Goal: Task Accomplishment & Management: Manage account settings

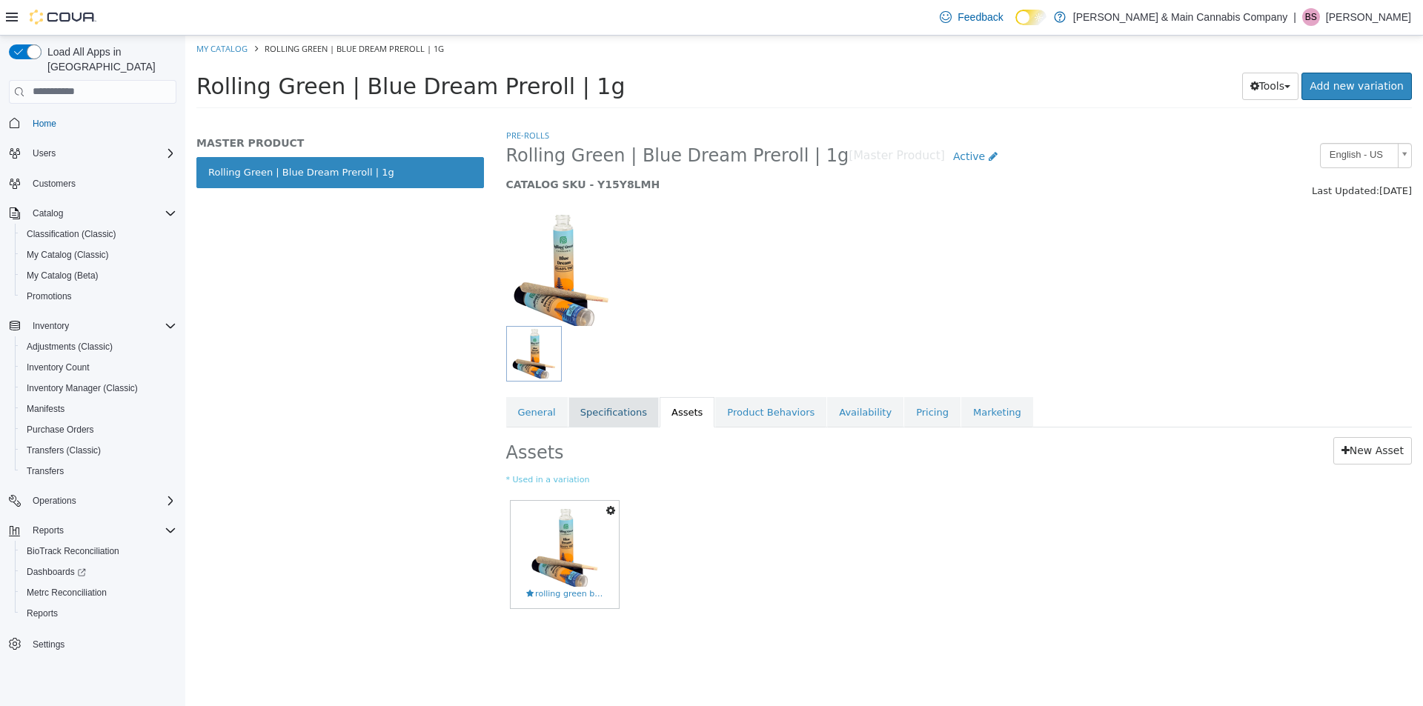
click at [585, 416] on link "Specifications" at bounding box center [613, 411] width 90 height 31
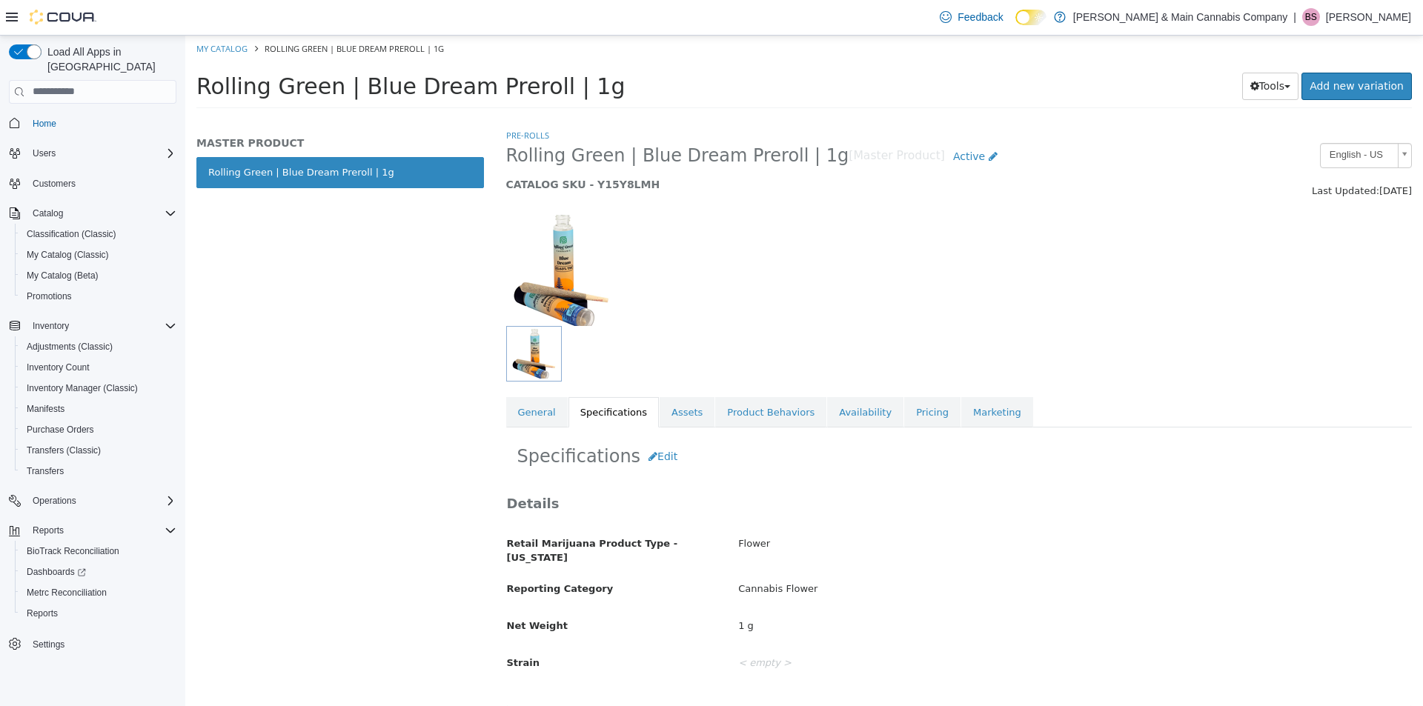
scroll to position [236, 0]
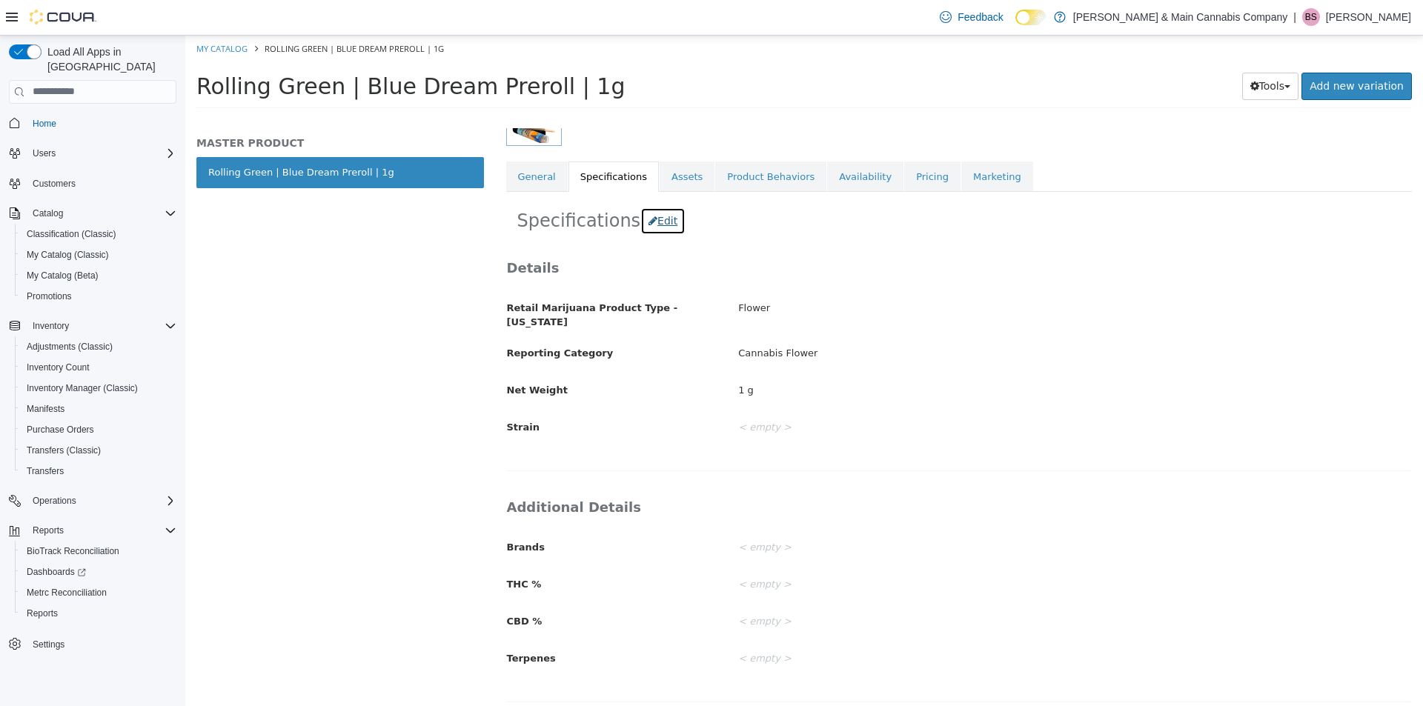
click at [657, 217] on button "Edit" at bounding box center [662, 220] width 45 height 27
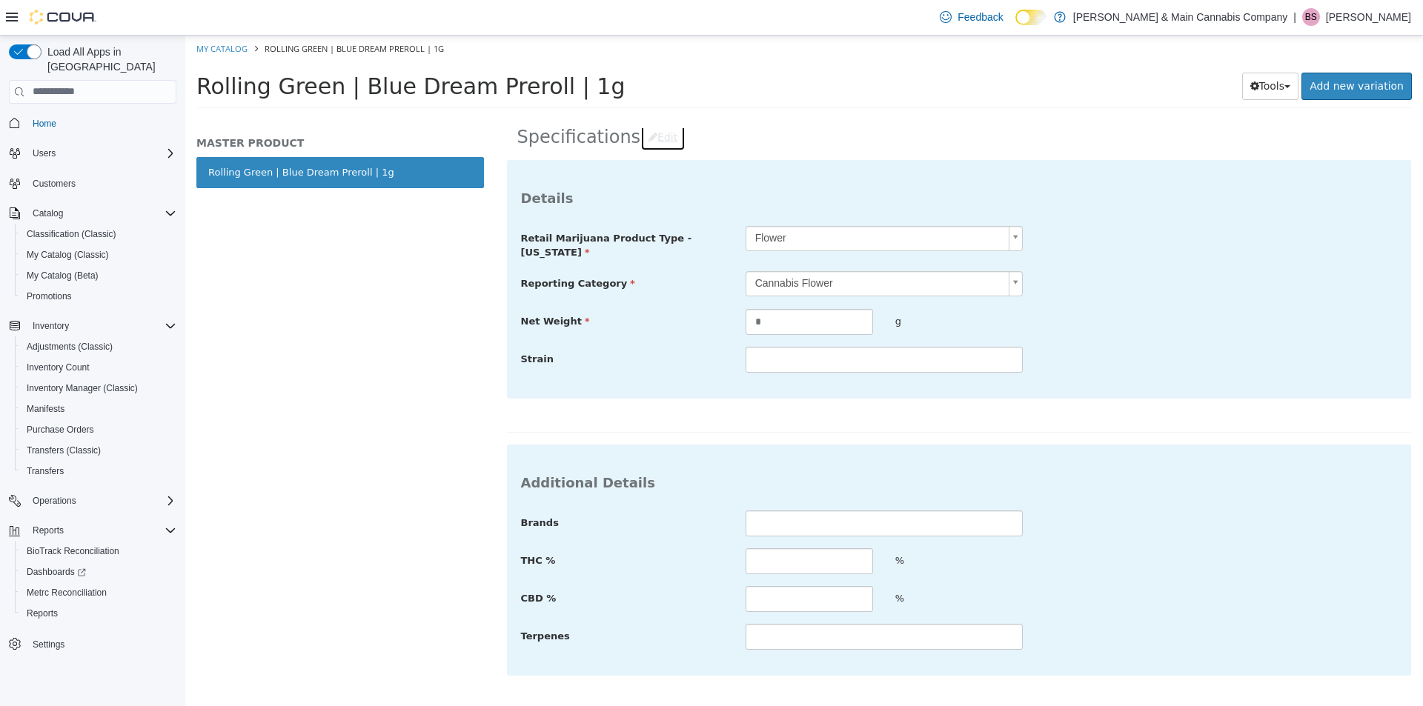
scroll to position [355, 0]
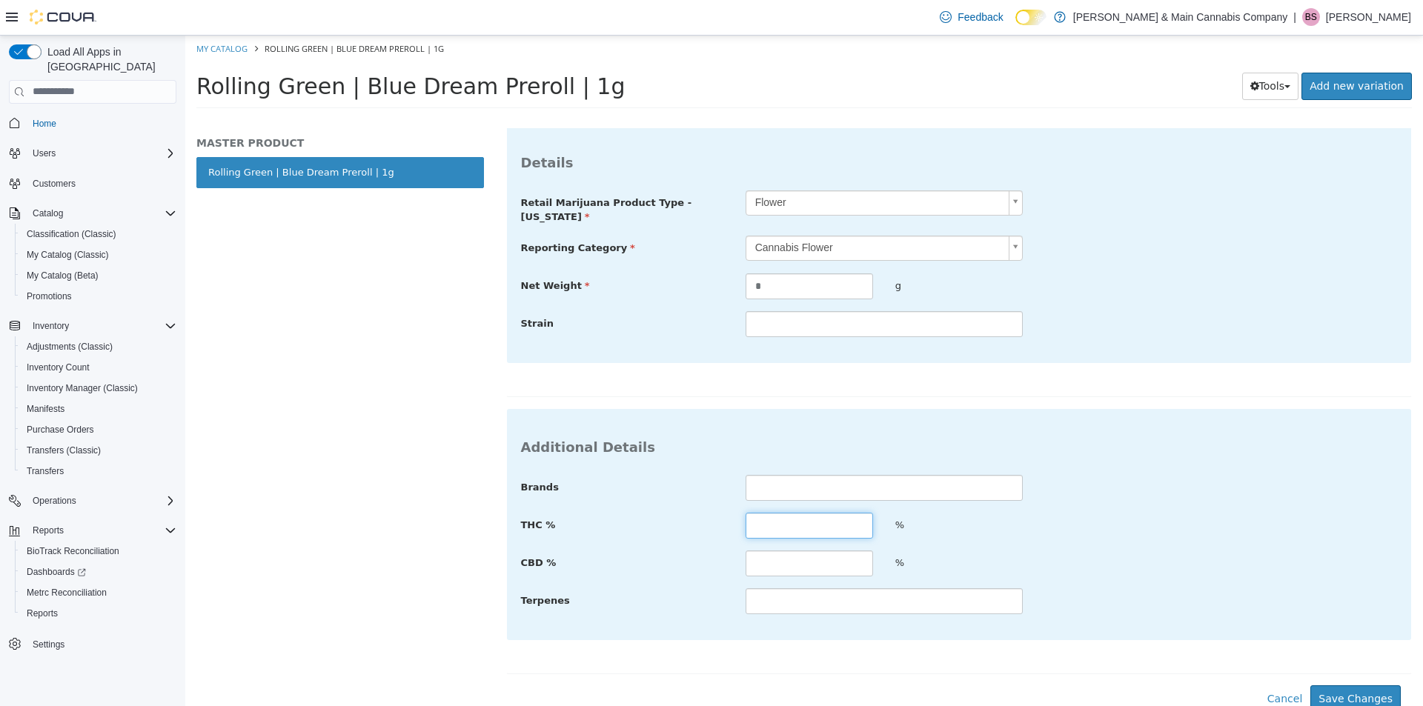
click at [791, 516] on input "text" at bounding box center [808, 525] width 127 height 26
type input "*****"
type input "****"
click at [1329, 688] on button "Save Changes" at bounding box center [1355, 698] width 90 height 27
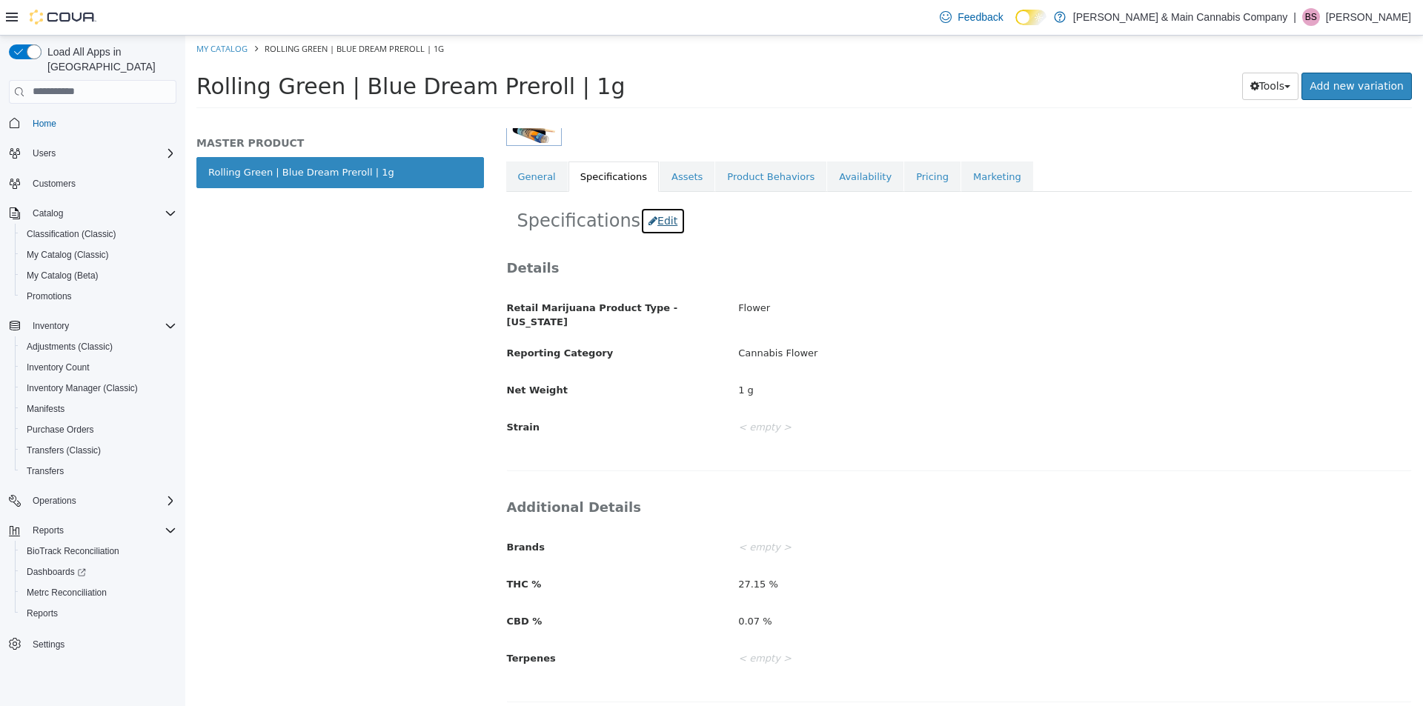
click at [644, 215] on button "Edit" at bounding box center [662, 220] width 45 height 27
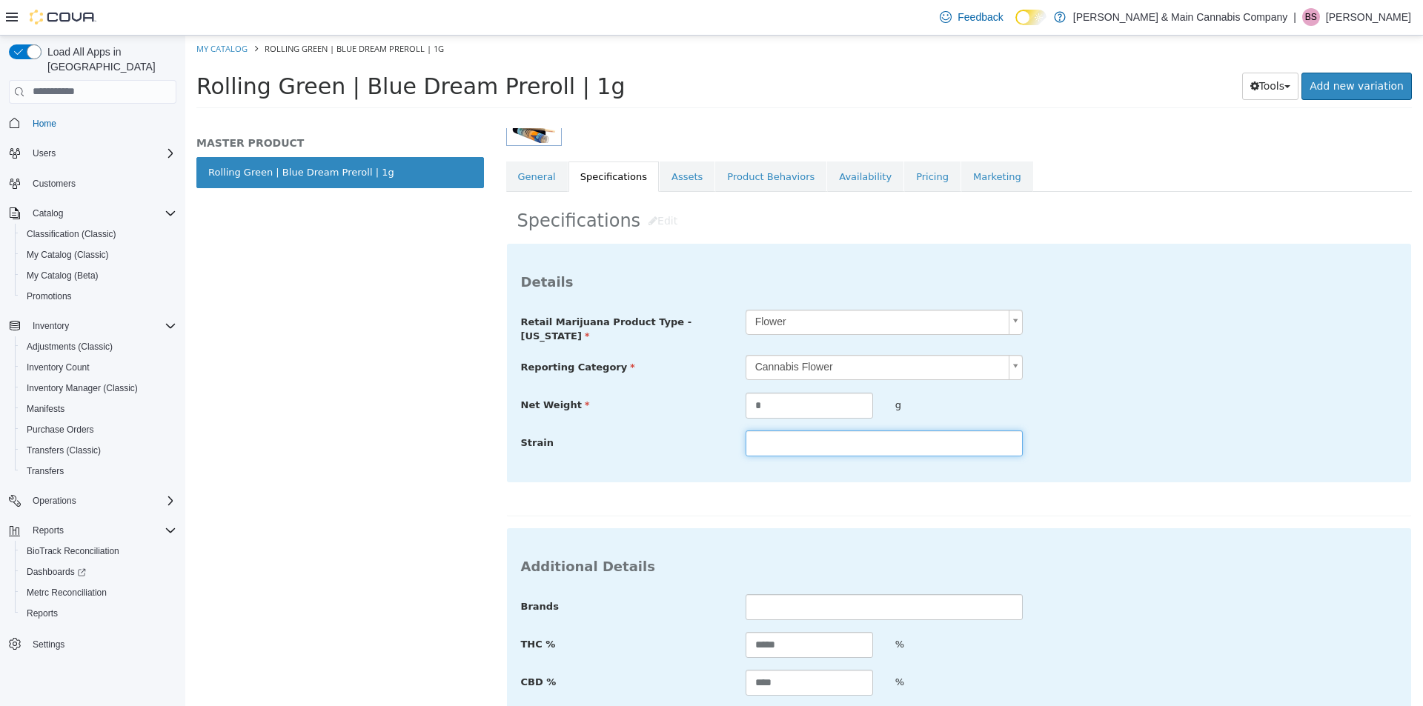
click at [814, 443] on input "text" at bounding box center [883, 443] width 277 height 26
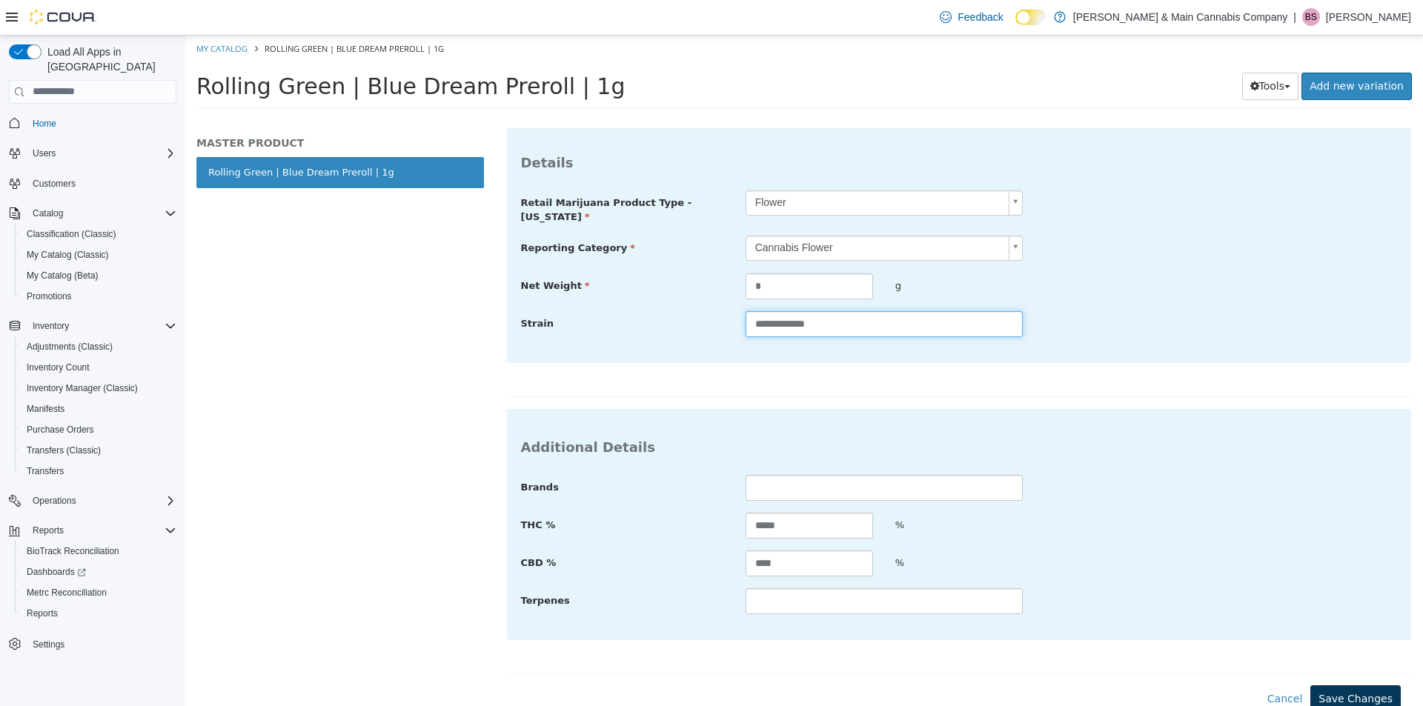
type input "**********"
click at [1354, 687] on button "Save Changes" at bounding box center [1355, 698] width 90 height 27
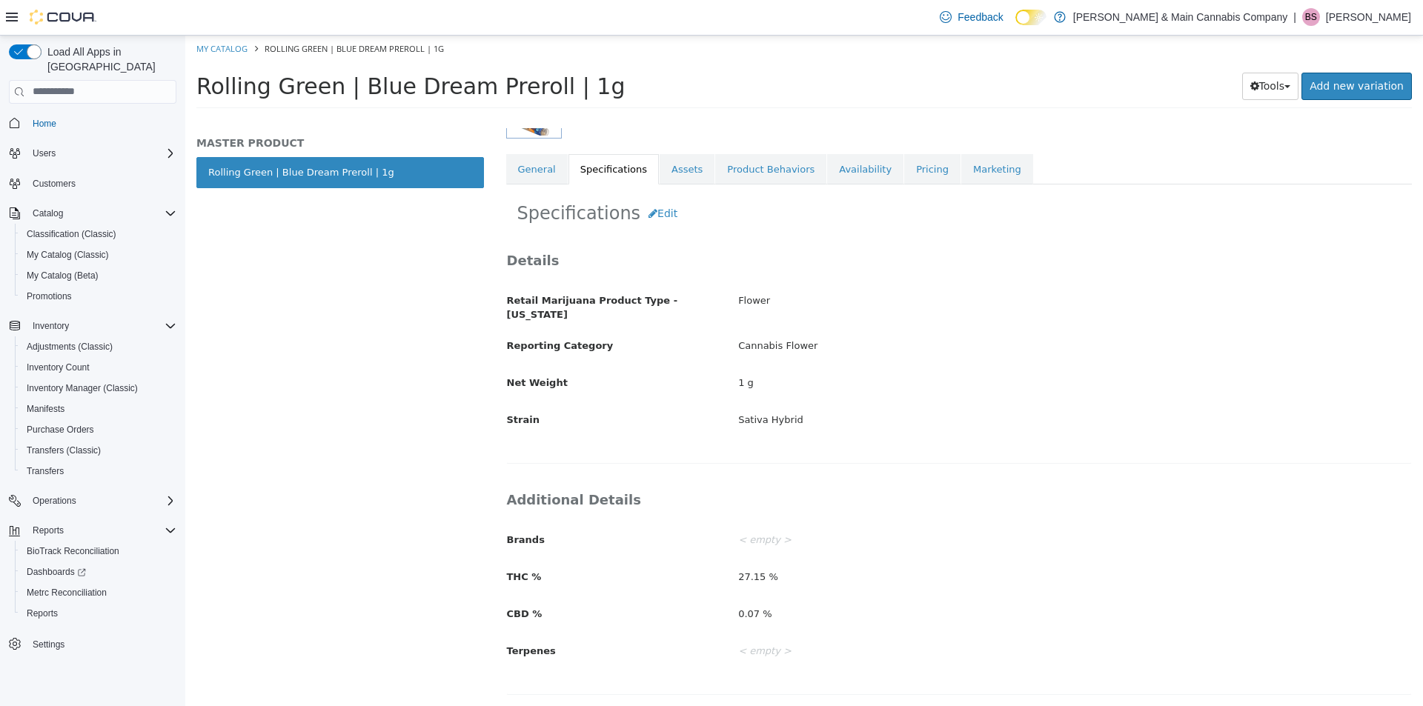
scroll to position [236, 0]
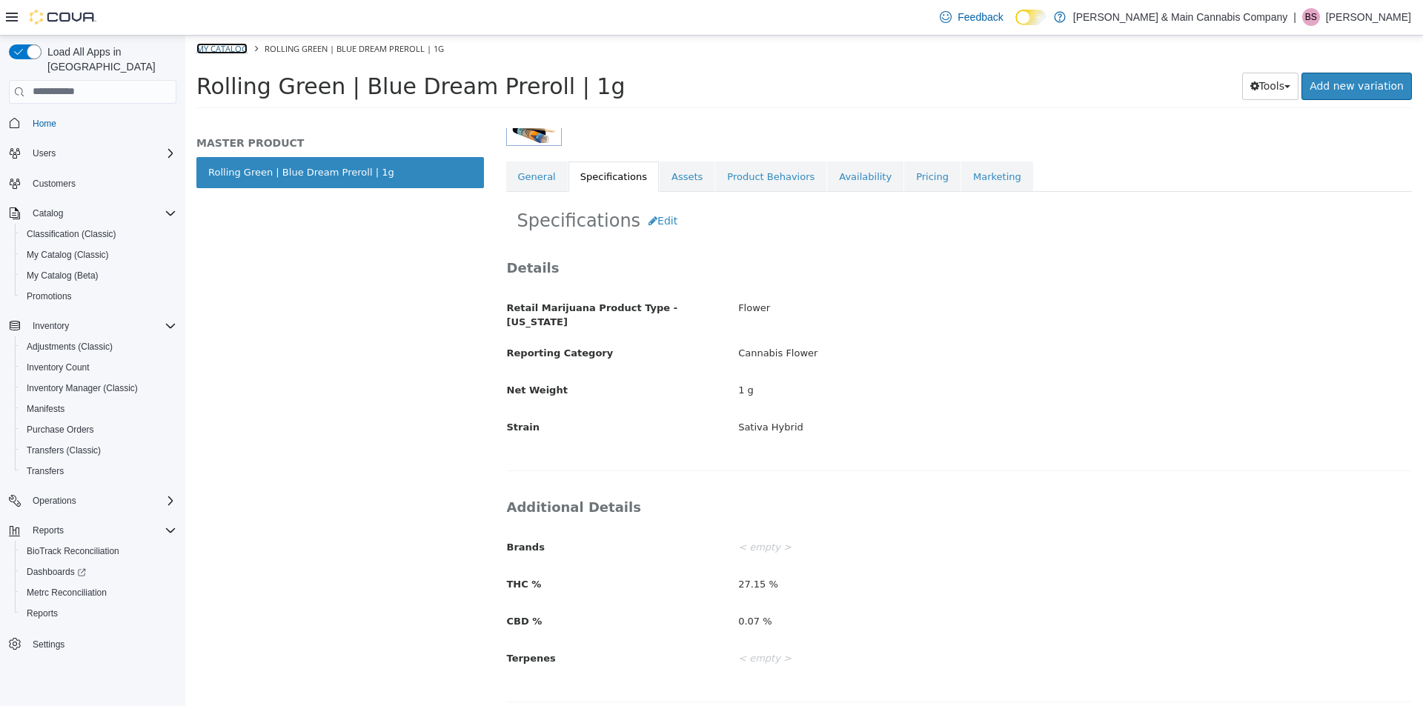
click at [238, 47] on link "My Catalog" at bounding box center [221, 47] width 51 height 11
select select "**********"
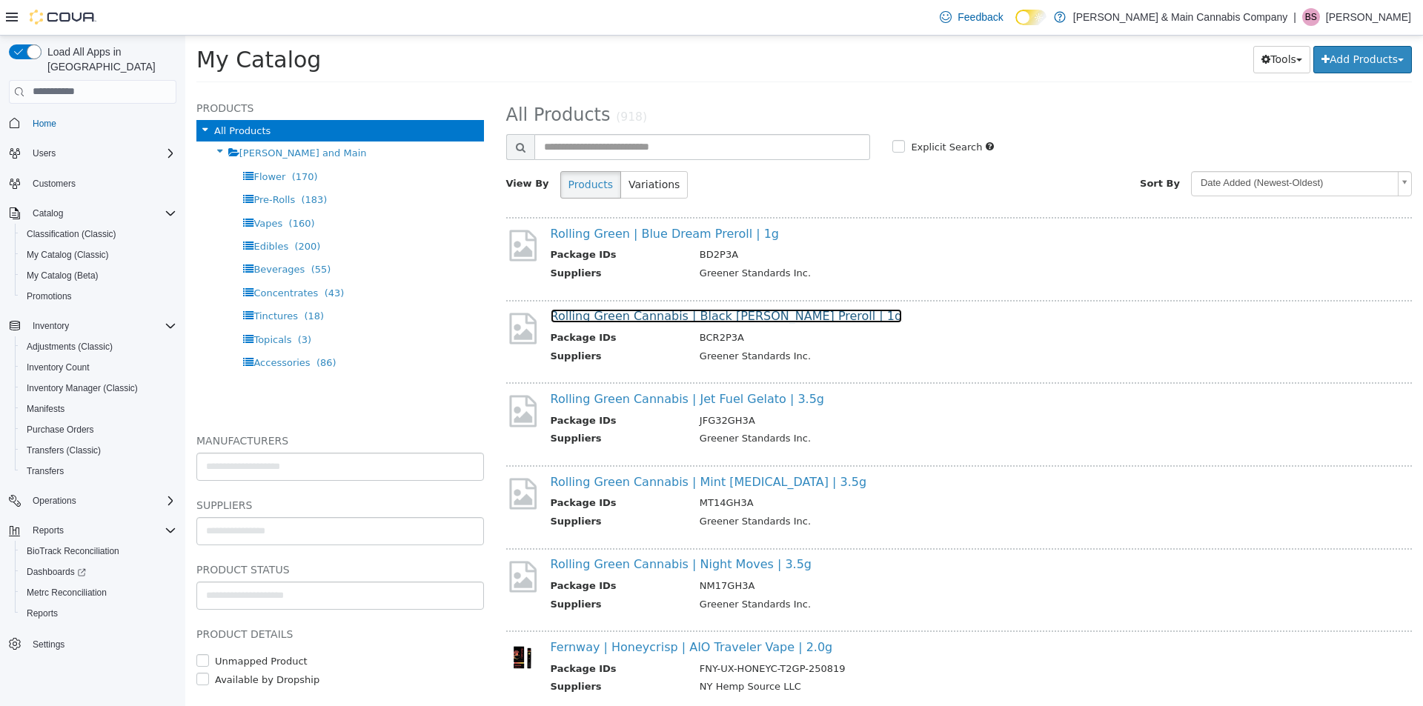
click at [682, 314] on link "Rolling Green Cannabis | Black [PERSON_NAME] Preroll | 1g" at bounding box center [727, 315] width 352 height 14
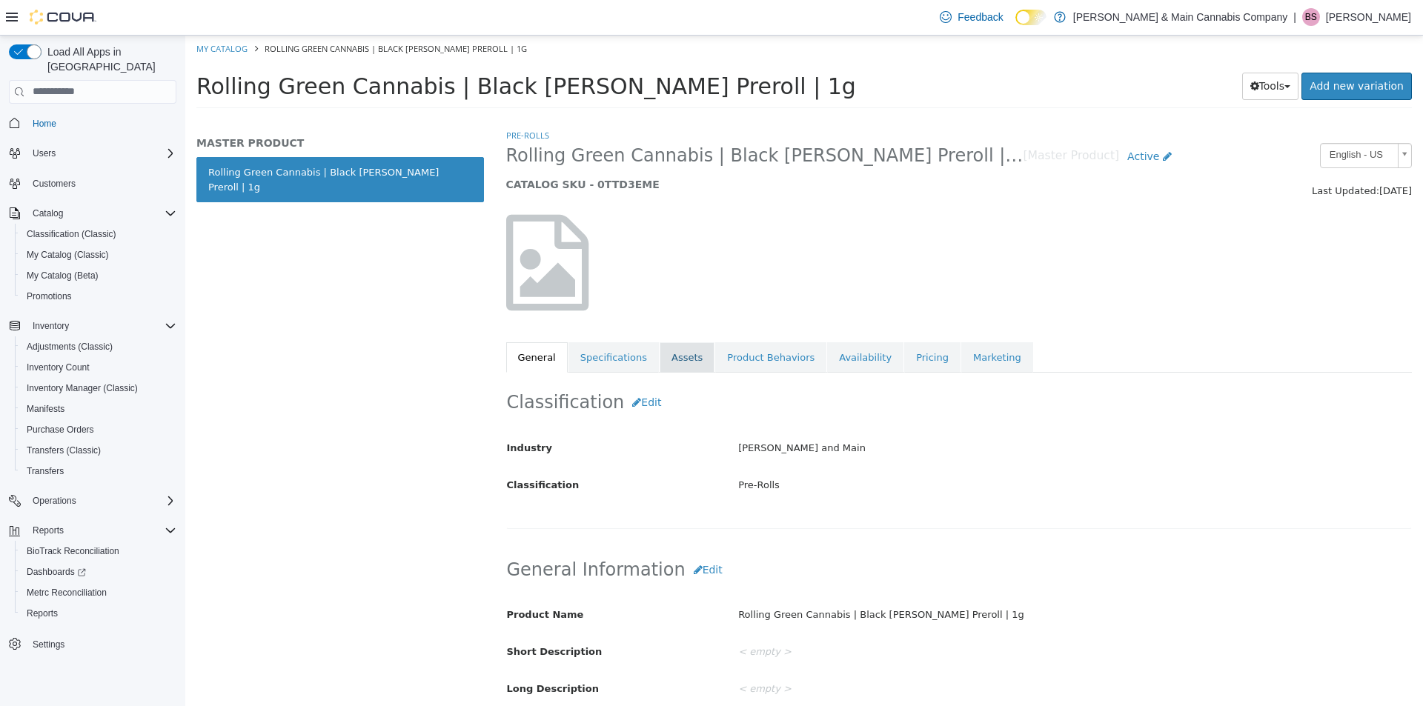
click at [676, 364] on link "Assets" at bounding box center [686, 357] width 55 height 31
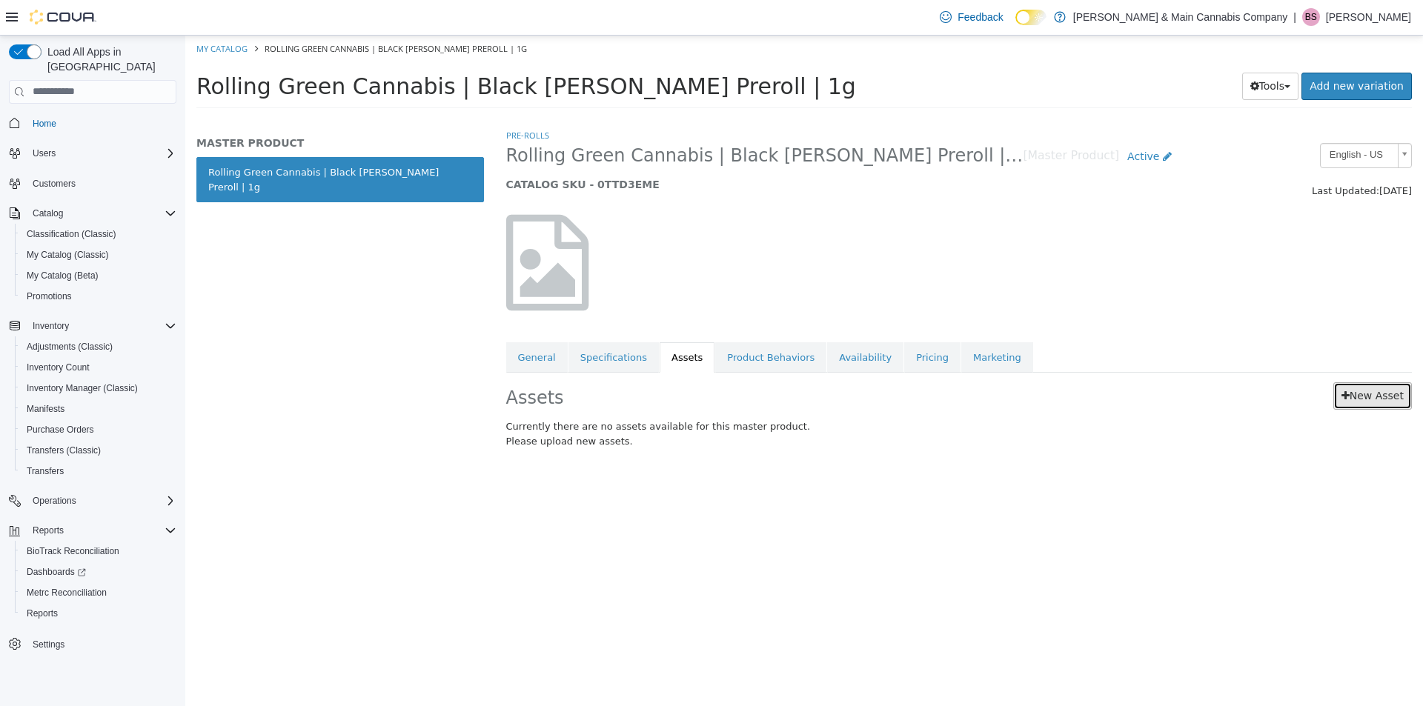
click at [1374, 408] on link "New Asset" at bounding box center [1372, 395] width 79 height 27
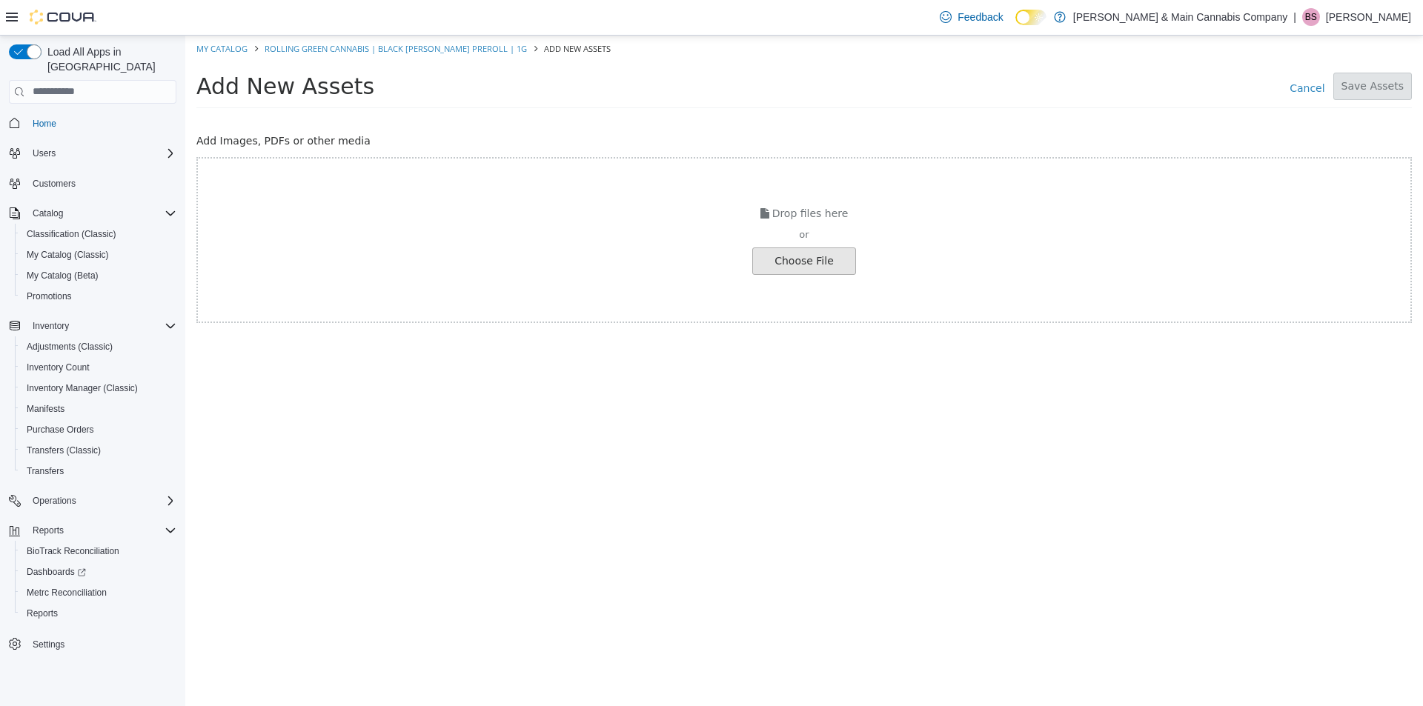
click at [839, 259] on input "file" at bounding box center [28, 260] width 1654 height 26
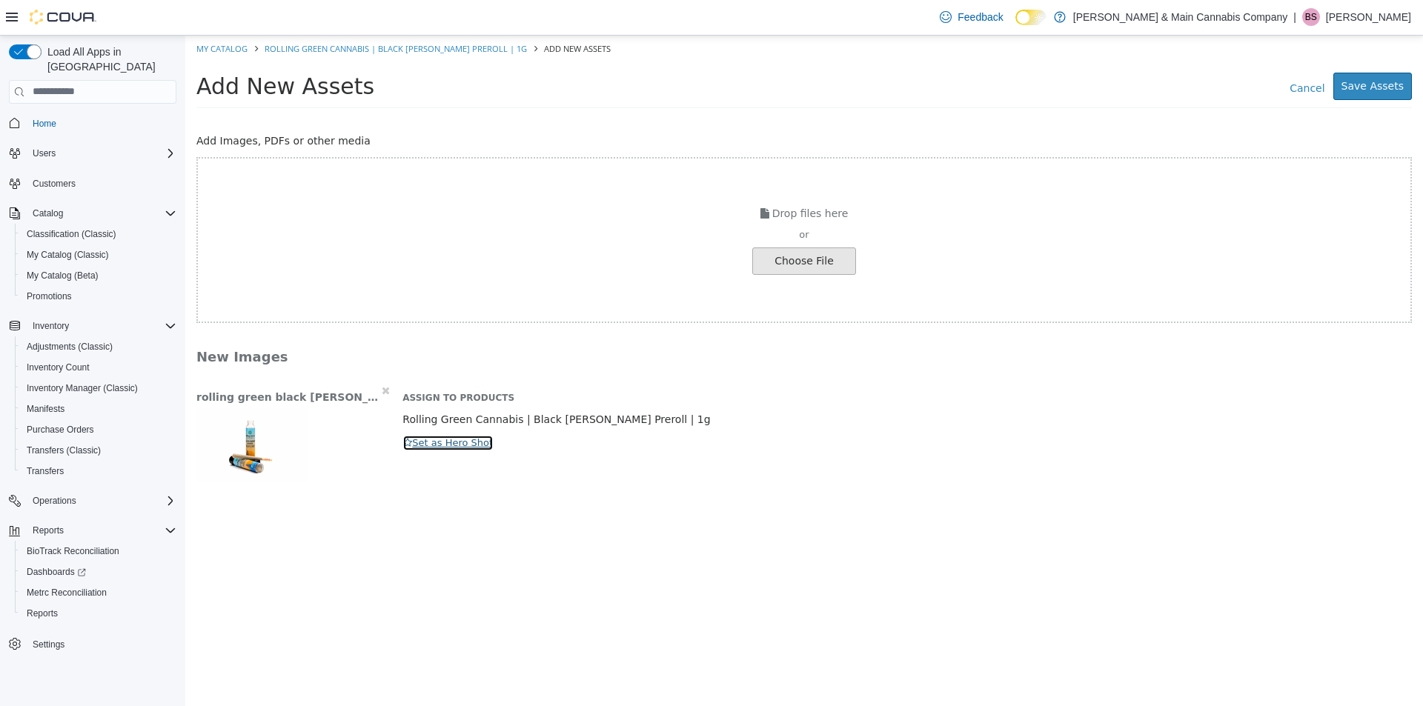
click at [443, 442] on button "Set as Hero Shot" at bounding box center [447, 442] width 91 height 16
click at [1389, 83] on button "Save Assets" at bounding box center [1372, 85] width 79 height 27
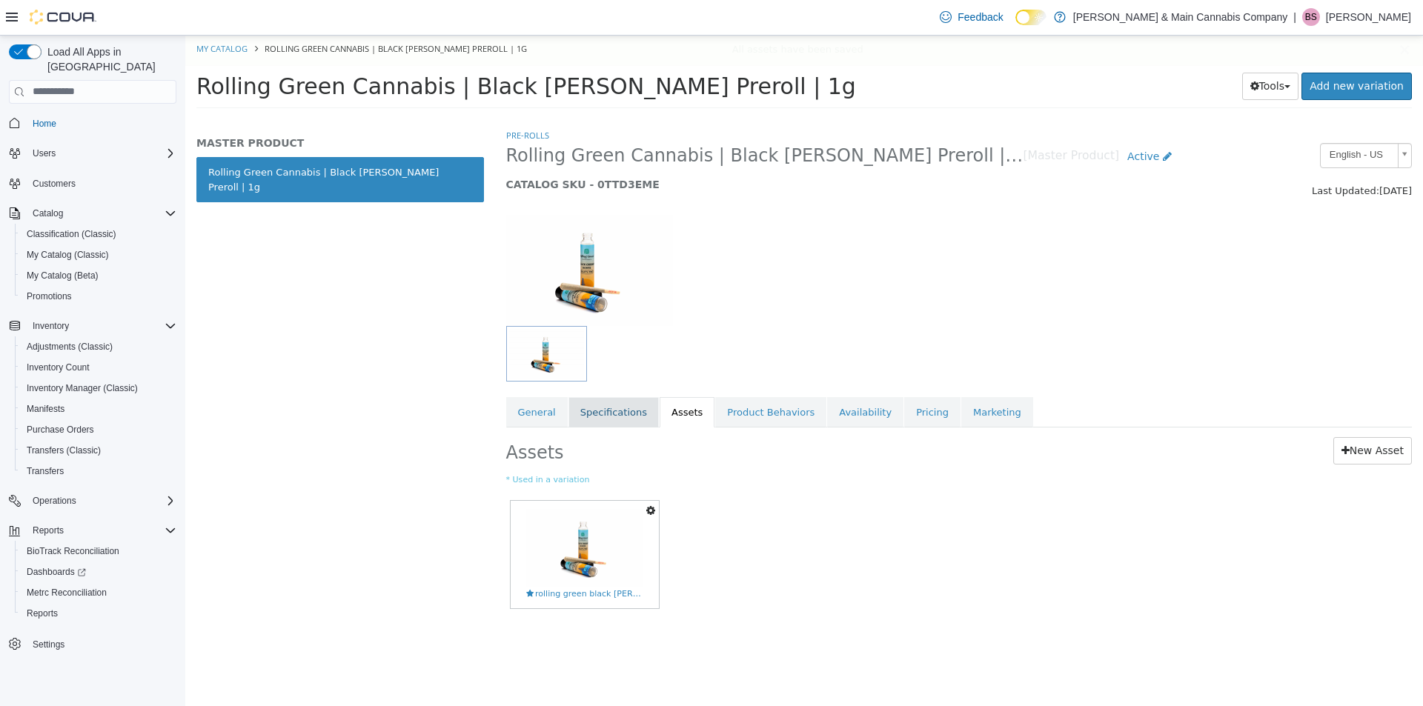
click at [587, 396] on link "Specifications" at bounding box center [613, 411] width 90 height 31
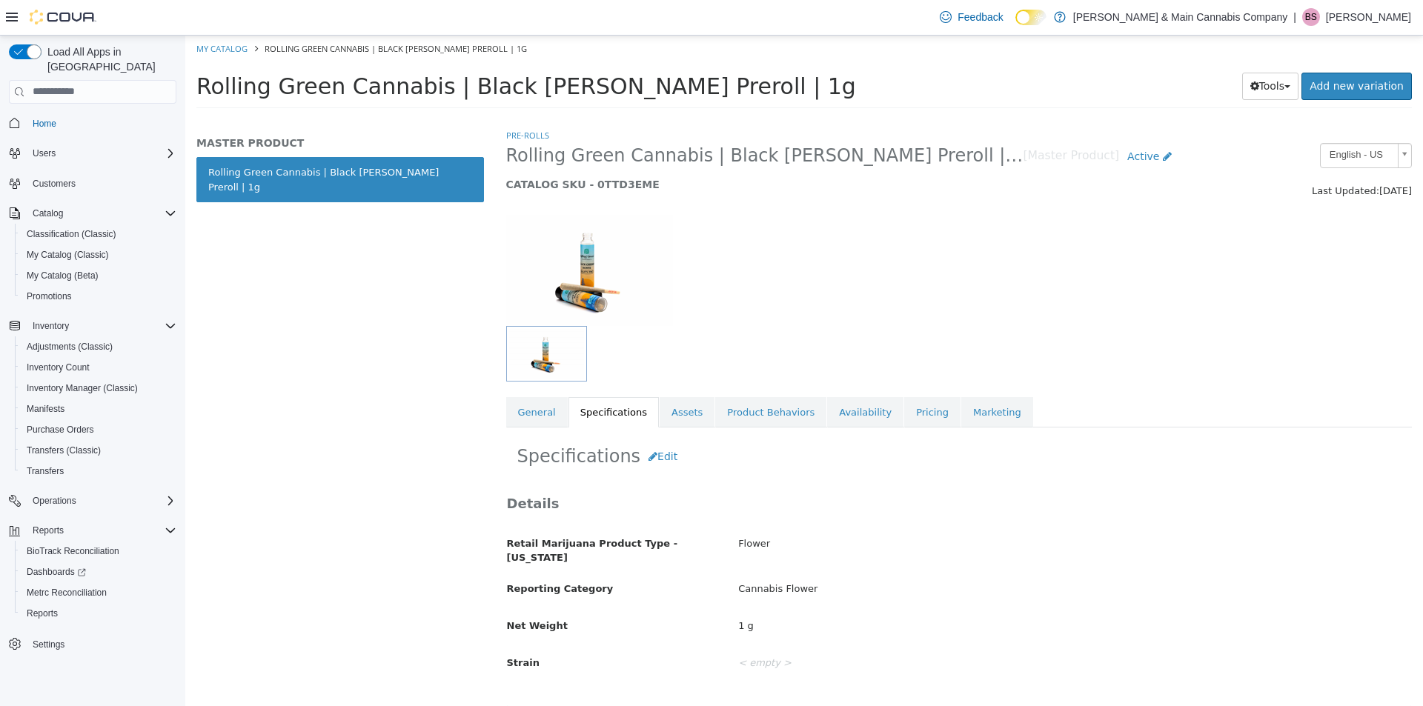
scroll to position [236, 0]
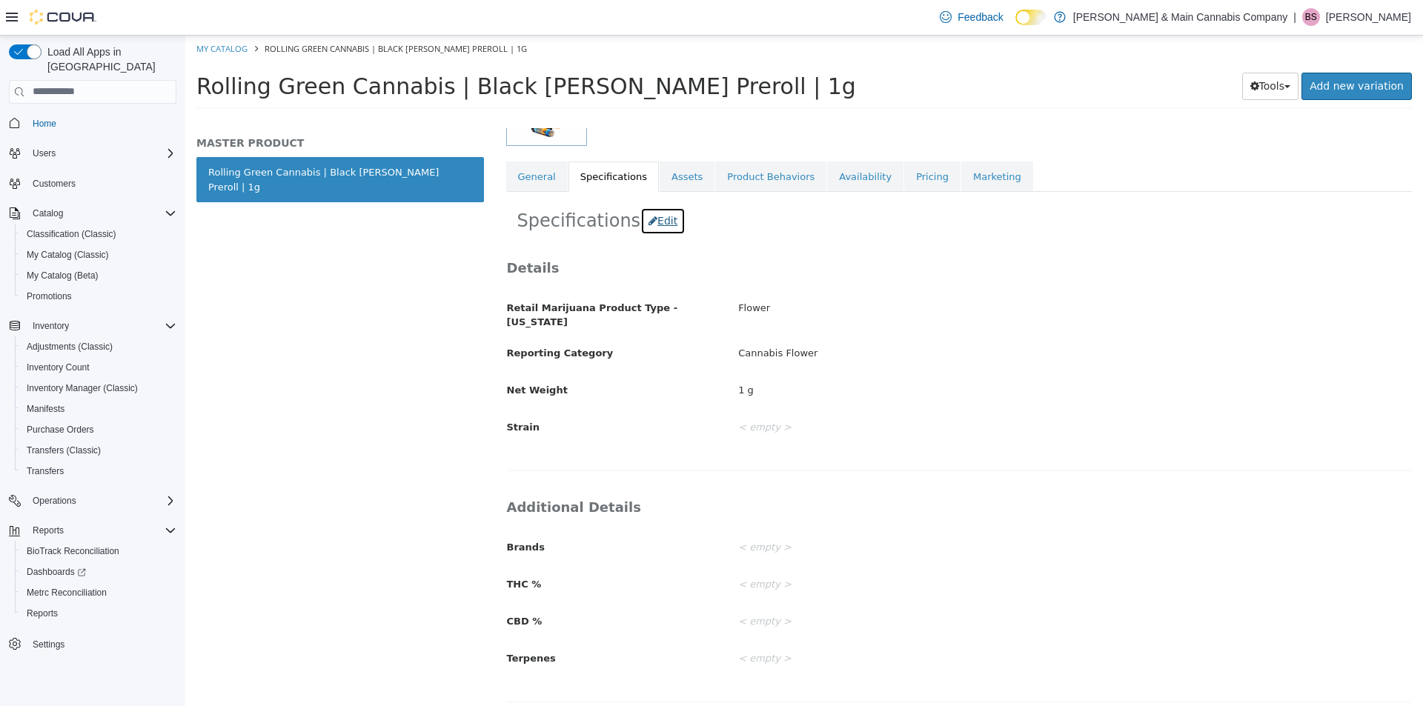
click at [655, 225] on button "Edit" at bounding box center [662, 220] width 45 height 27
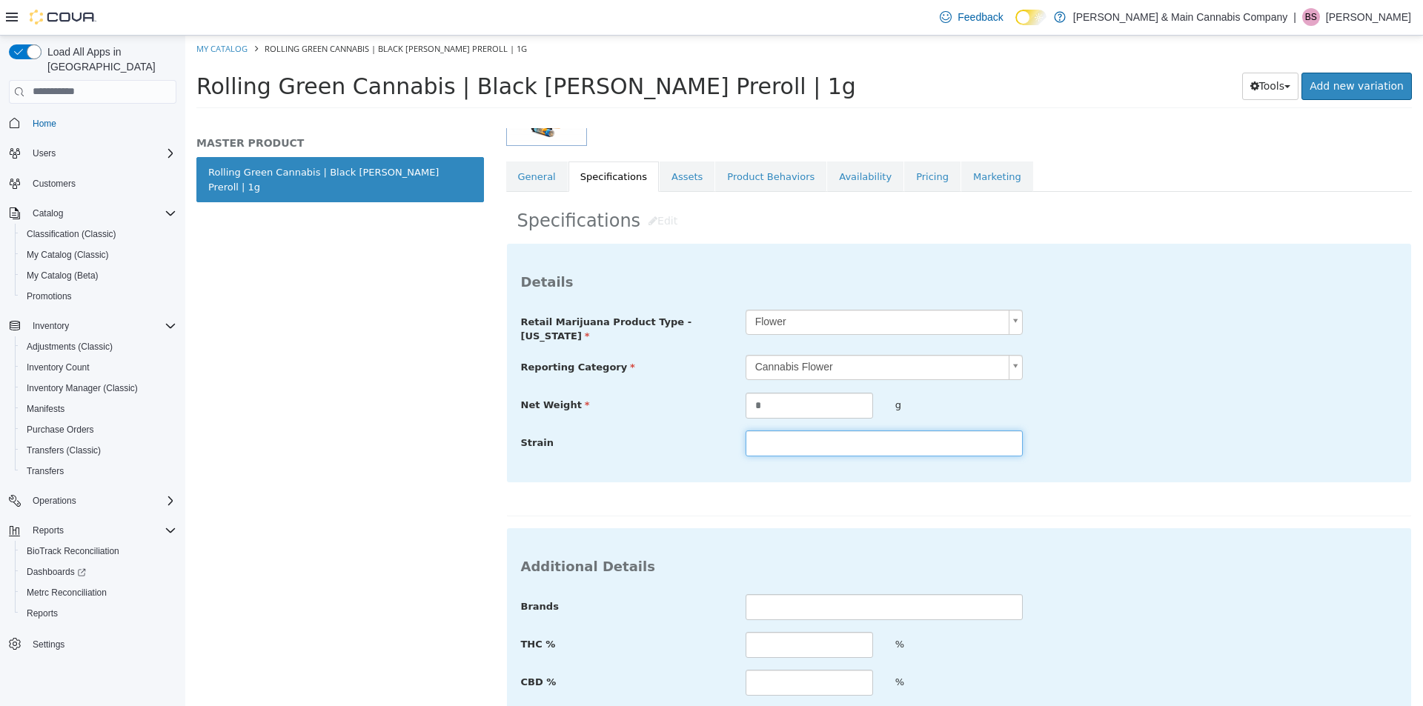
click at [857, 437] on input "text" at bounding box center [883, 443] width 277 height 26
type input "*****"
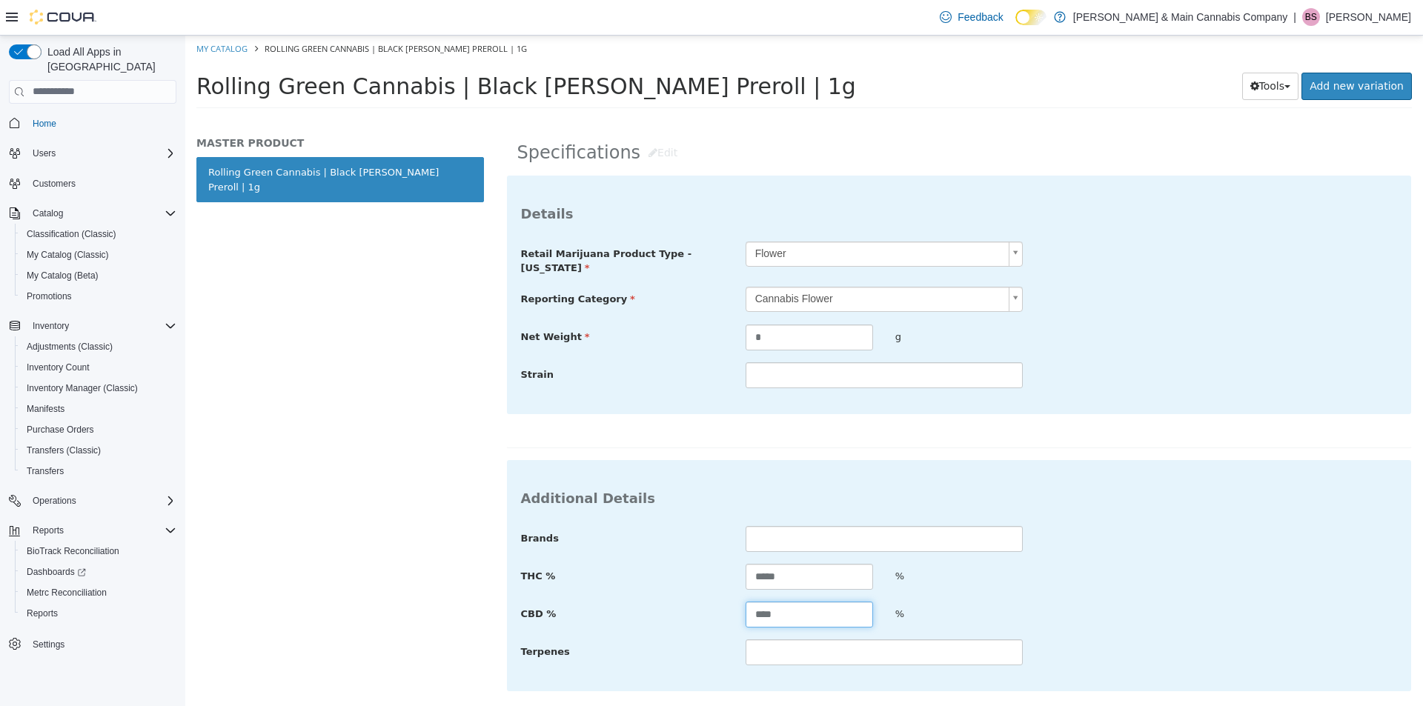
scroll to position [355, 0]
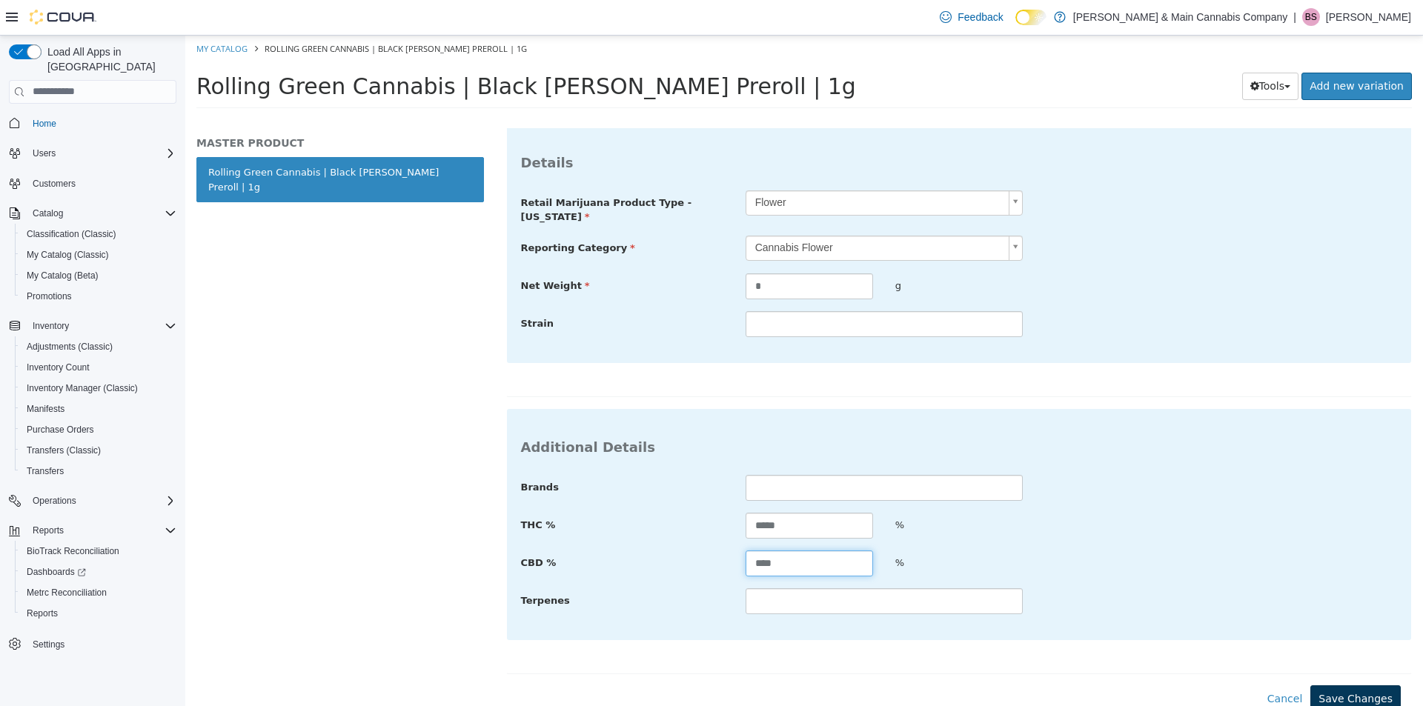
type input "****"
click at [1356, 692] on button "Save Changes" at bounding box center [1355, 698] width 90 height 27
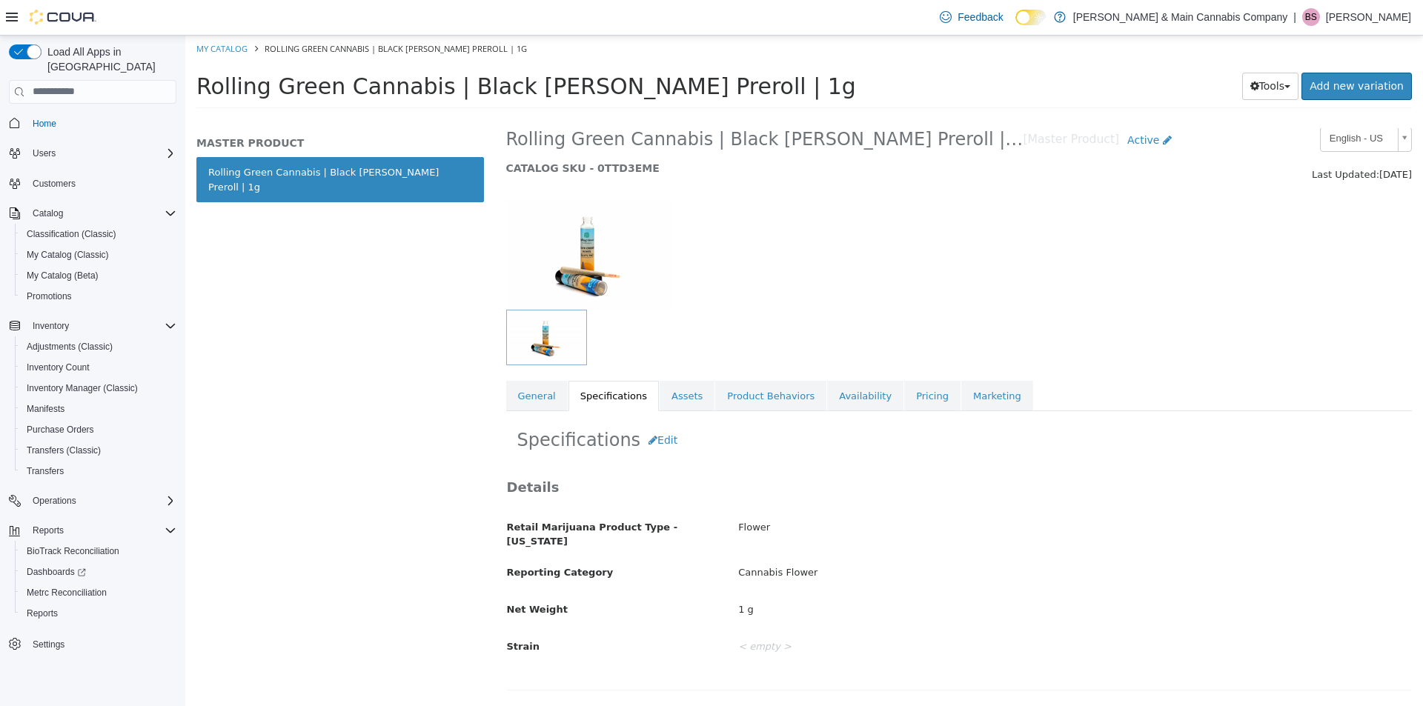
scroll to position [0, 0]
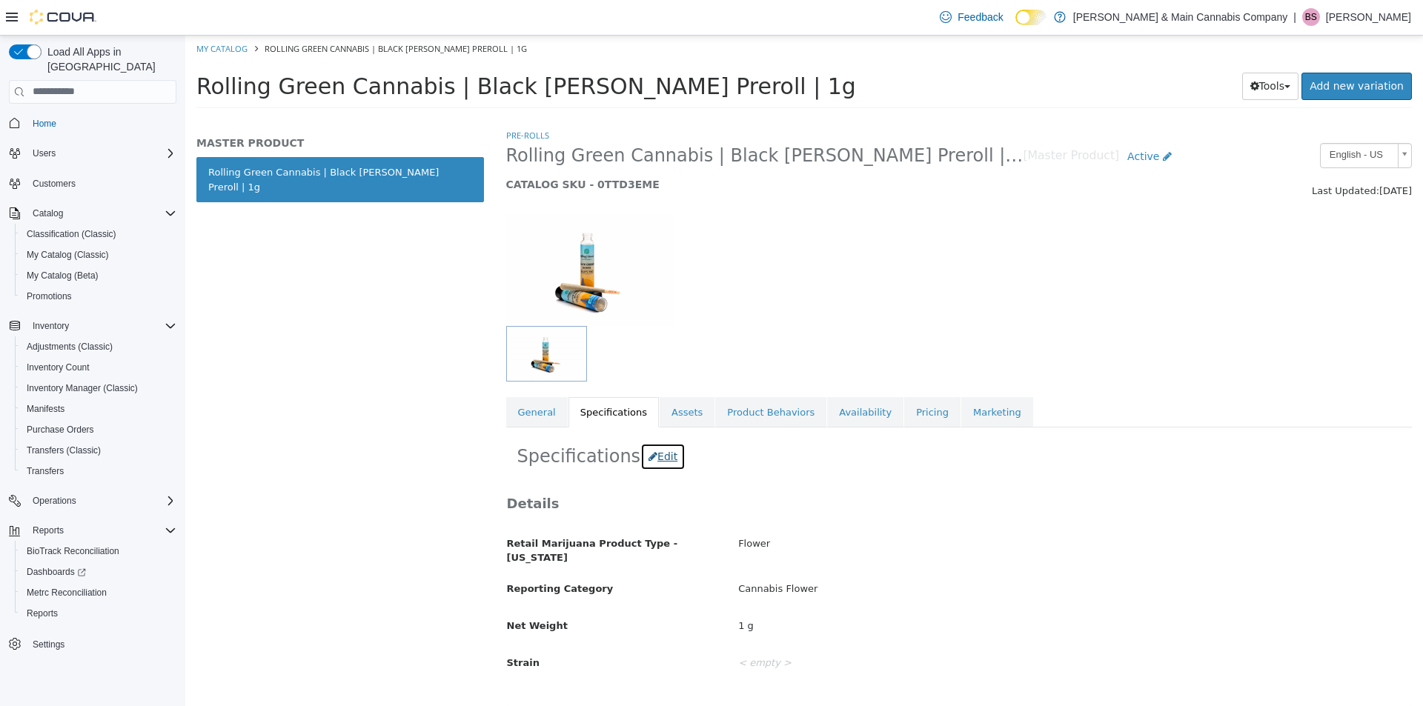
click at [657, 461] on button "Edit" at bounding box center [662, 455] width 45 height 27
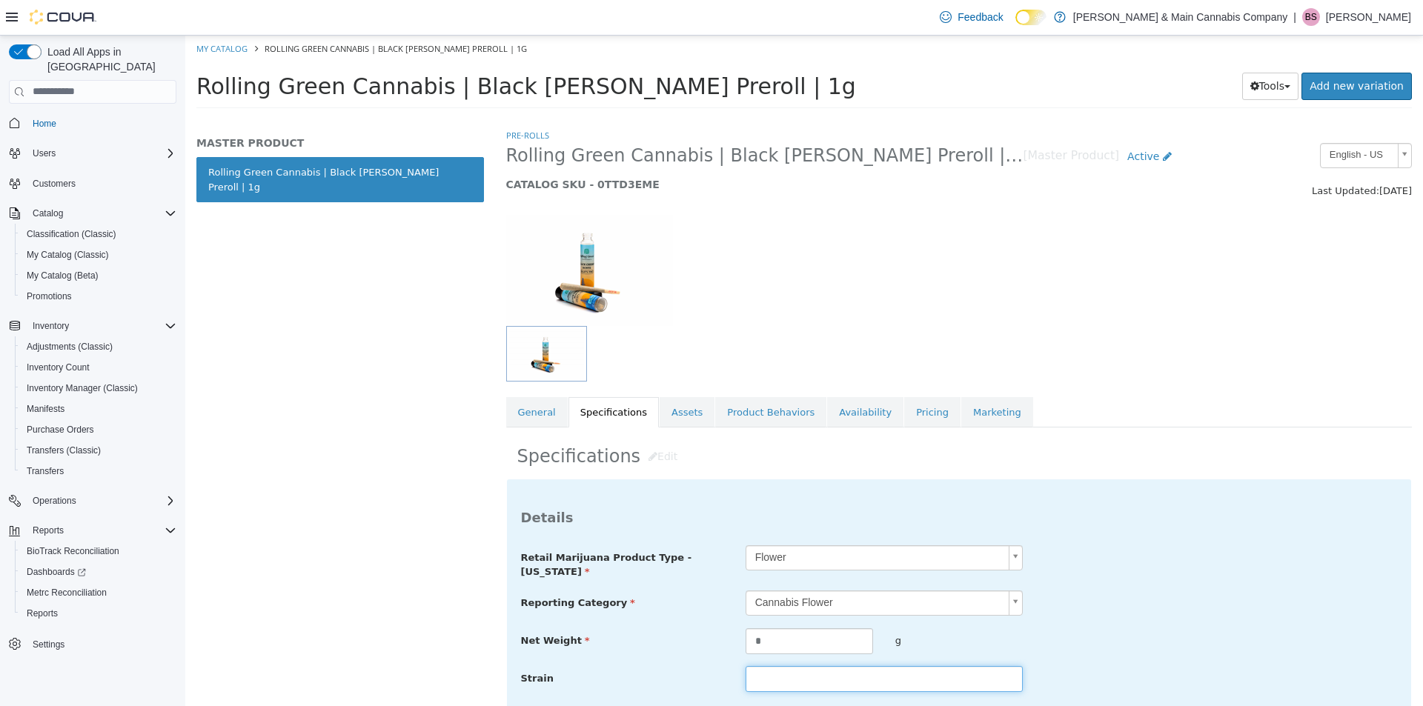
click at [832, 673] on input "text" at bounding box center [883, 678] width 277 height 26
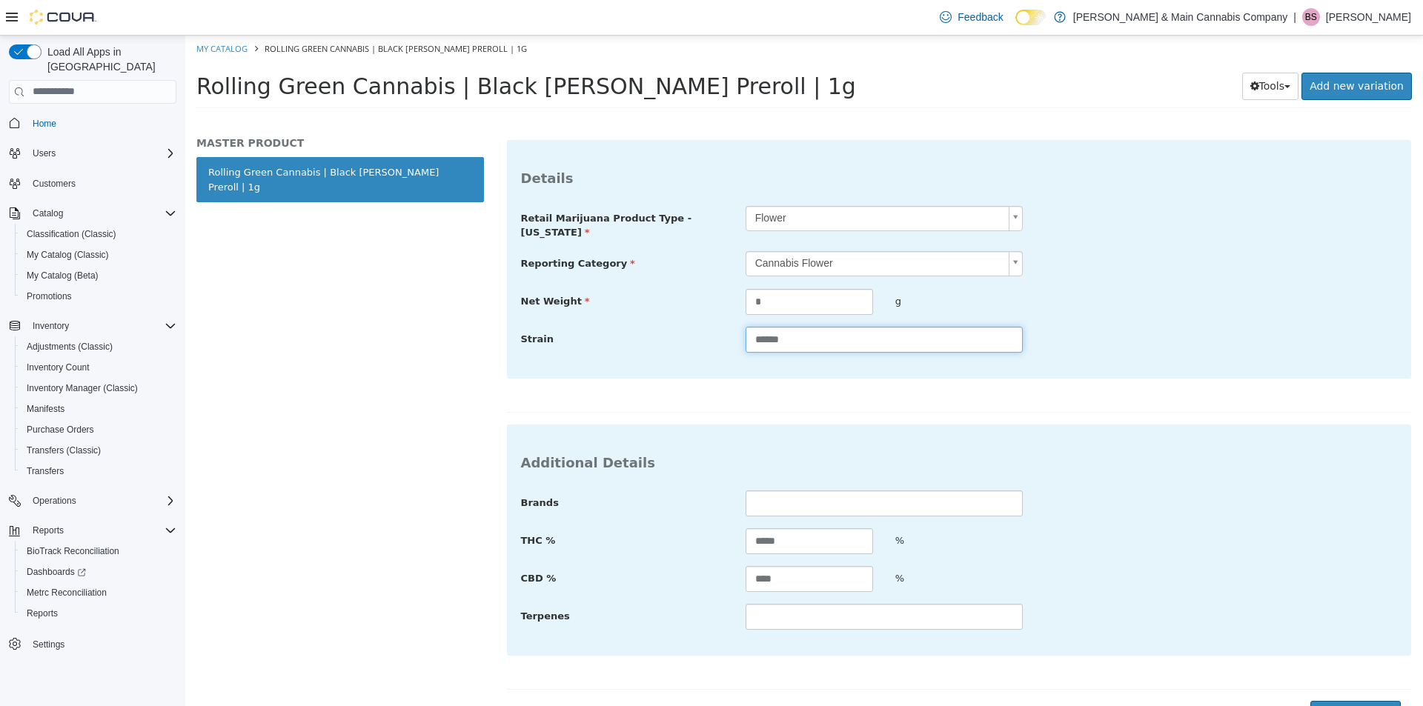
scroll to position [355, 0]
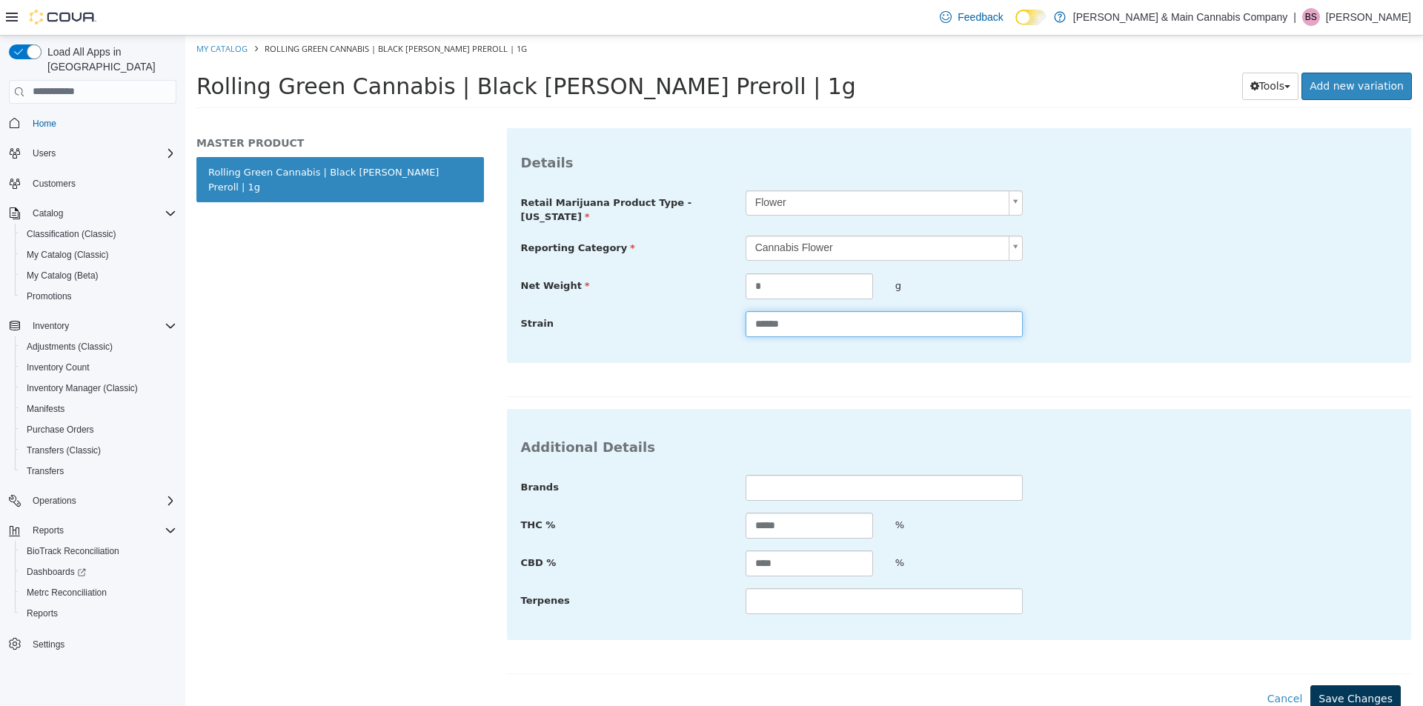
type input "******"
click at [1334, 685] on button "Save Changes" at bounding box center [1355, 698] width 90 height 27
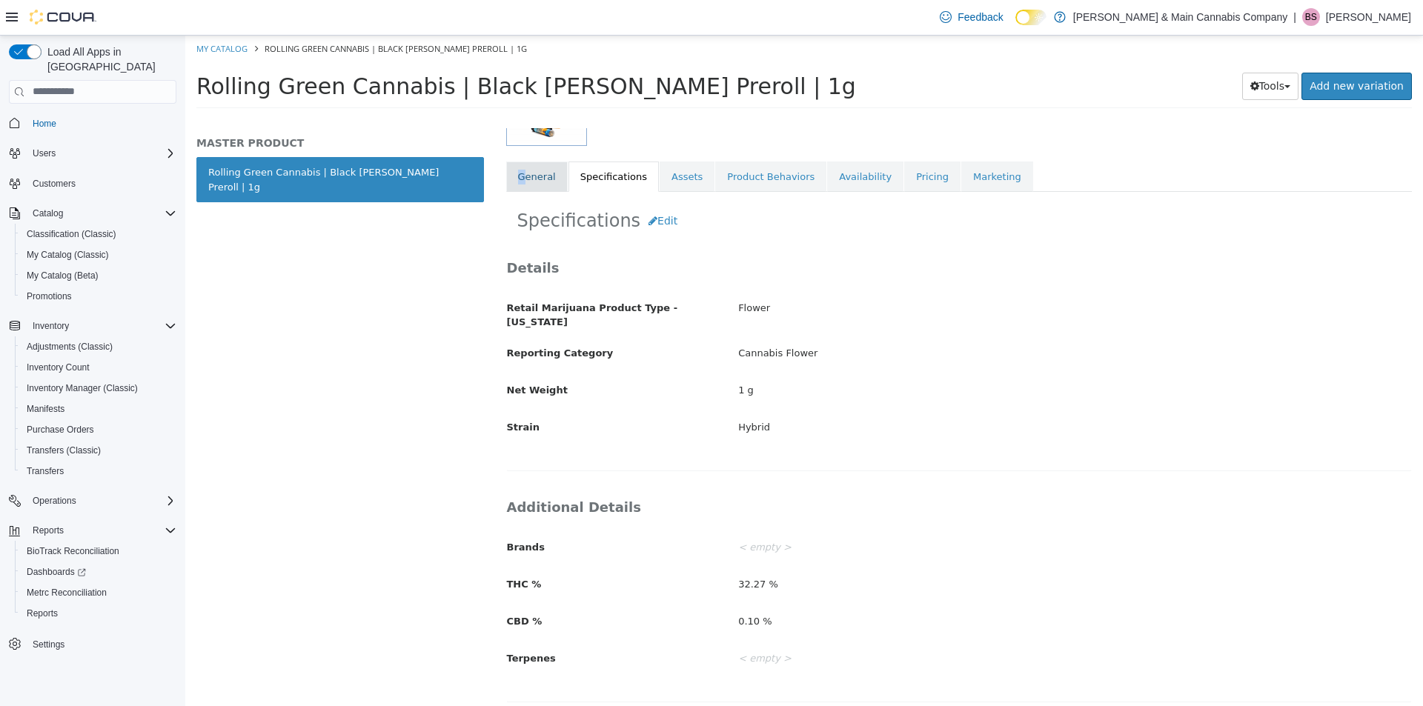
click at [521, 167] on link "General" at bounding box center [537, 176] width 62 height 31
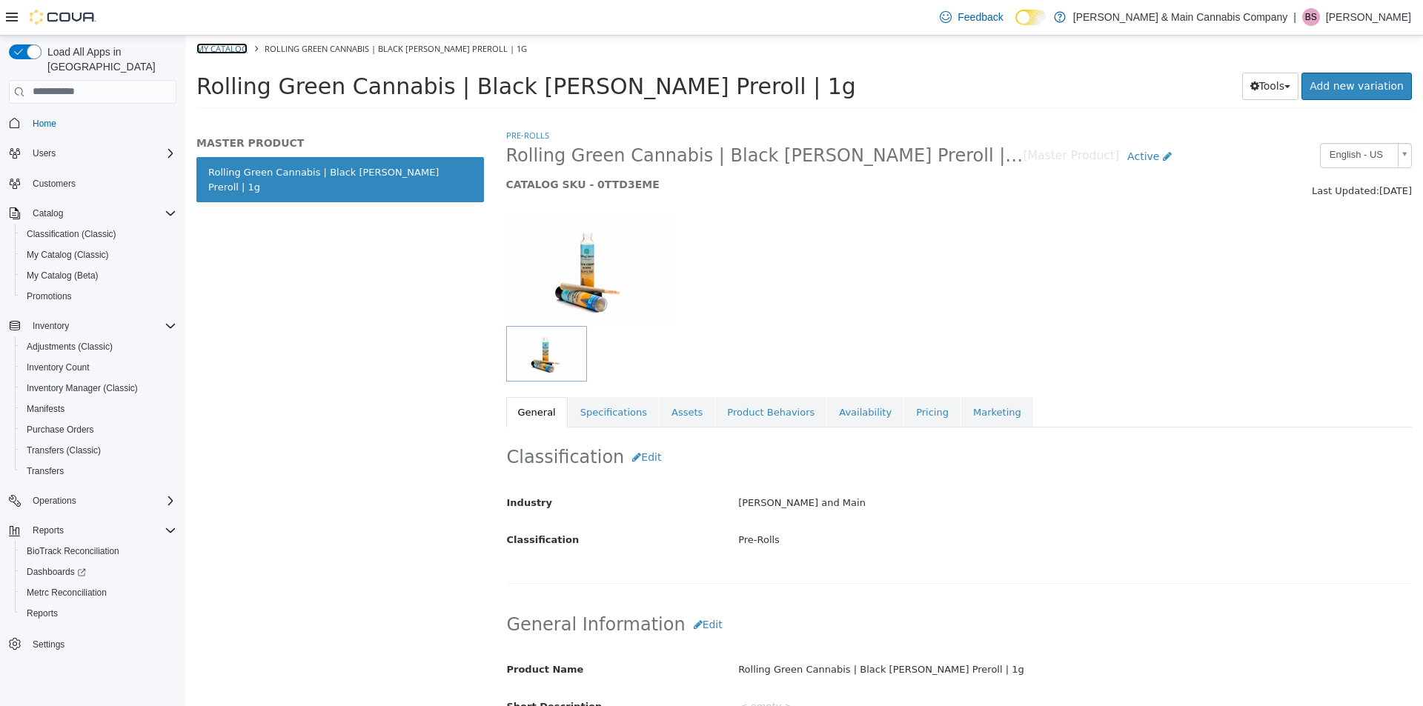
click at [235, 42] on link "My Catalog" at bounding box center [221, 47] width 51 height 11
select select "**********"
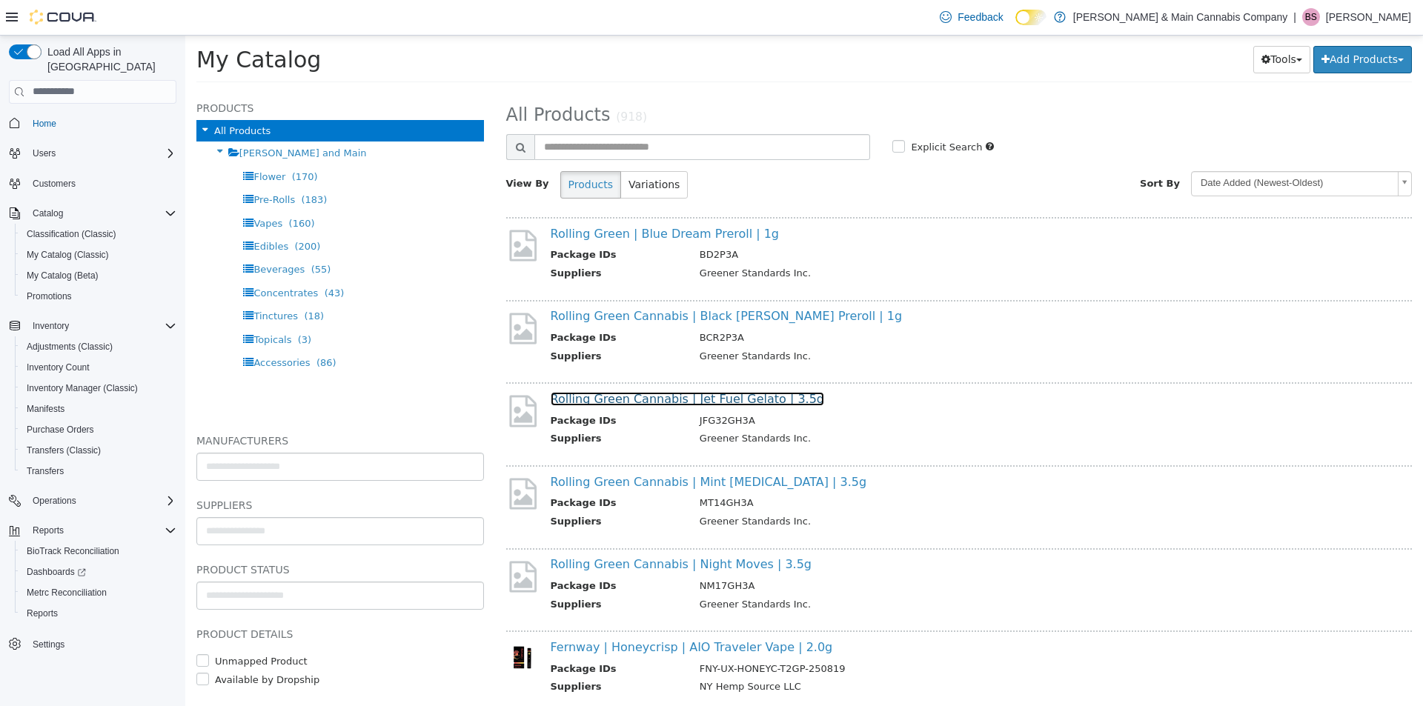
click at [689, 395] on link "Rolling Green Cannabis | Jet Fuel Gelato | 3.5g" at bounding box center [688, 398] width 274 height 14
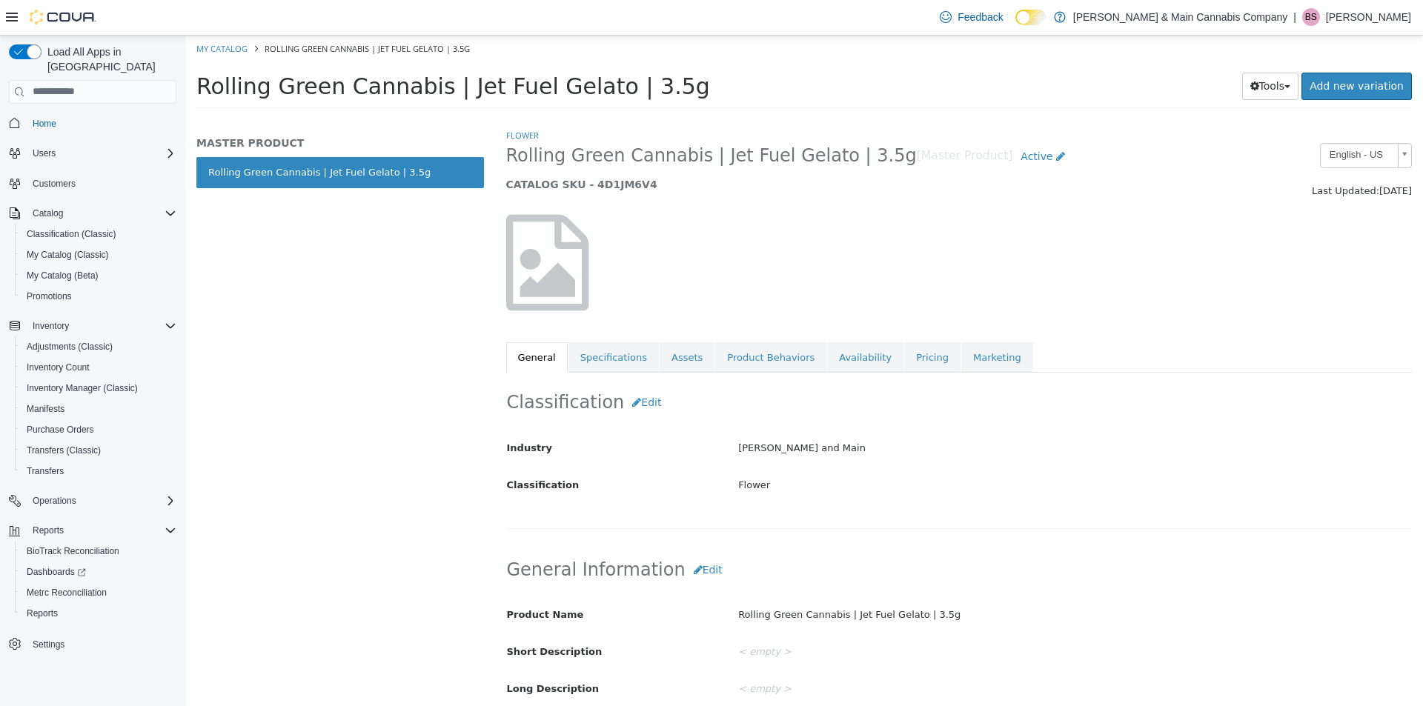
drag, startPoint x: 194, startPoint y: 86, endPoint x: 581, endPoint y: 91, distance: 386.8
click at [581, 91] on div "Rolling Green Cannabis | Jet Fuel Gelato | 3.5g Tools Clone Print Labels Add ne…" at bounding box center [803, 90] width 1237 height 56
copy span "Rolling Green Cannabis | Jet Fuel Gelato"
click at [348, 245] on div "MASTER PRODUCT Rolling Green Cannabis | Jet Fuel Gelato | 3.5g" at bounding box center [340, 416] width 310 height 578
click at [602, 350] on link "Specifications" at bounding box center [613, 357] width 90 height 31
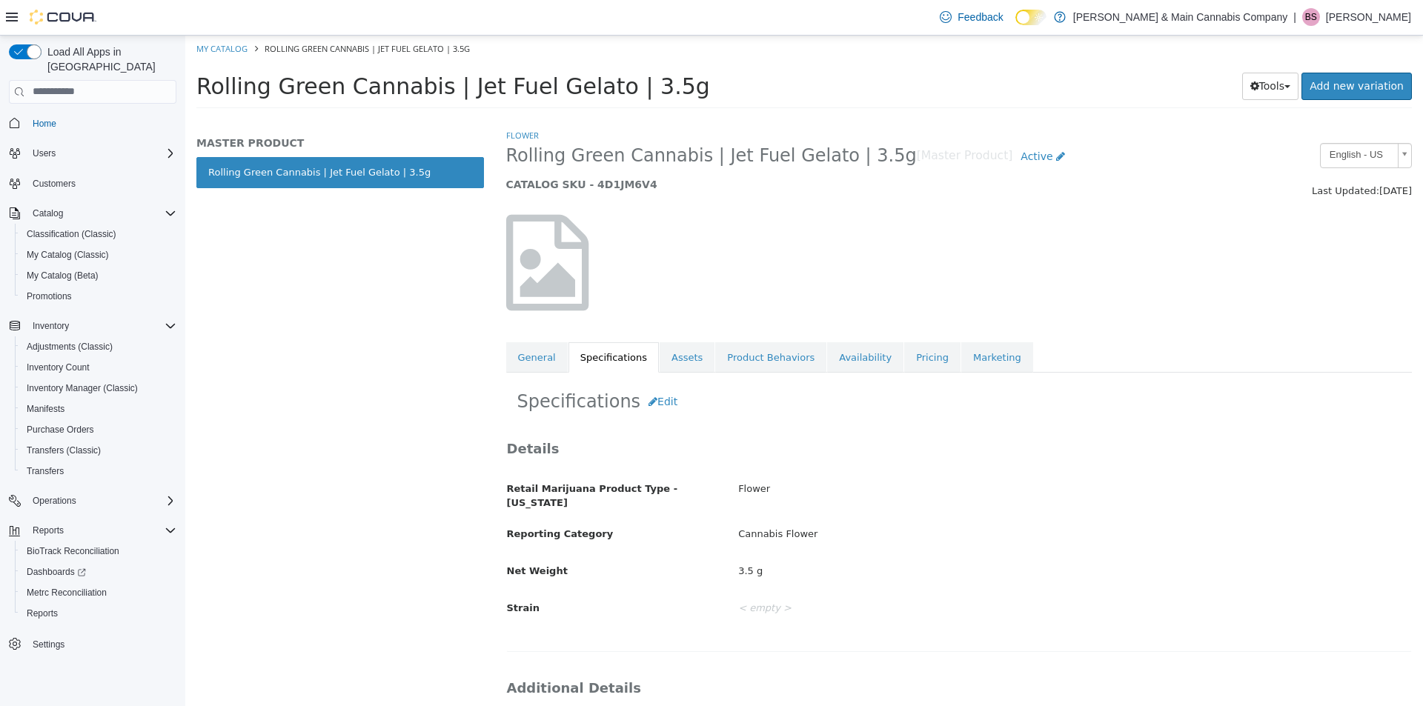
scroll to position [181, 0]
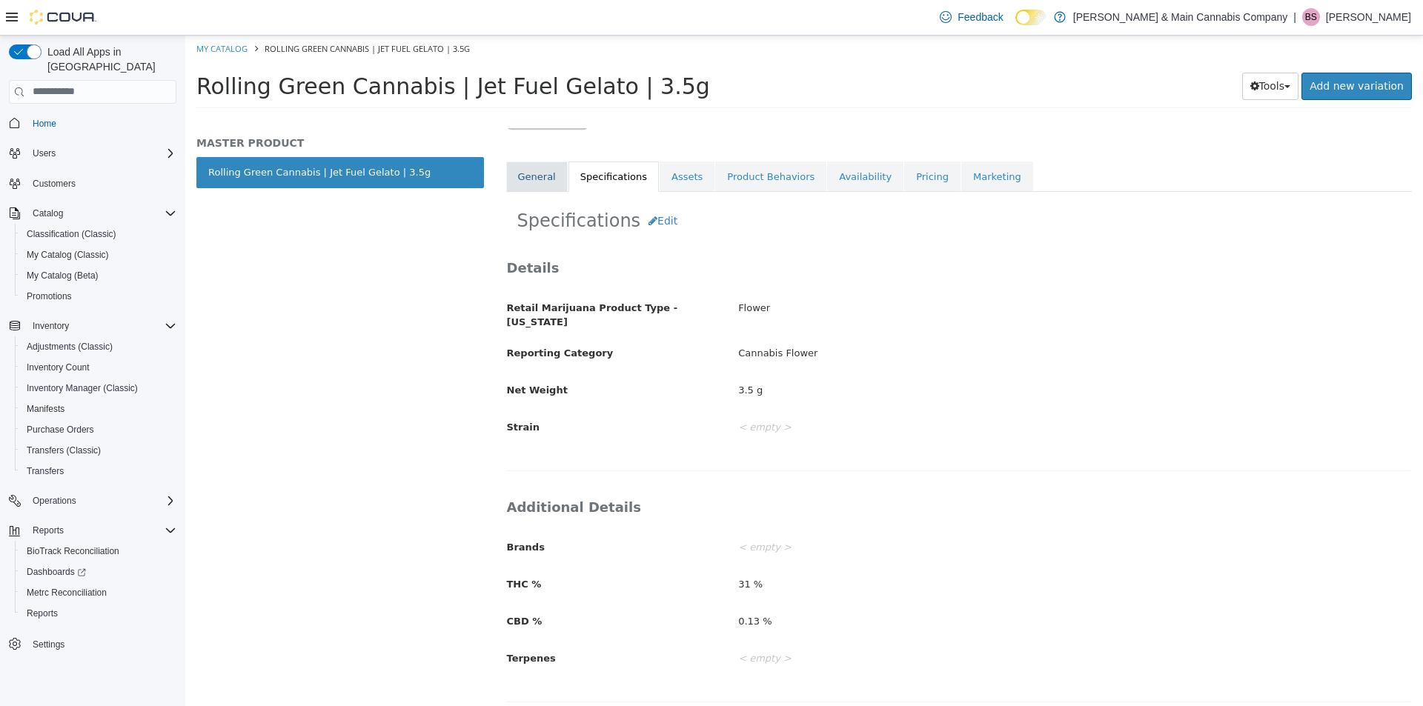
click at [554, 182] on link "General" at bounding box center [537, 176] width 62 height 31
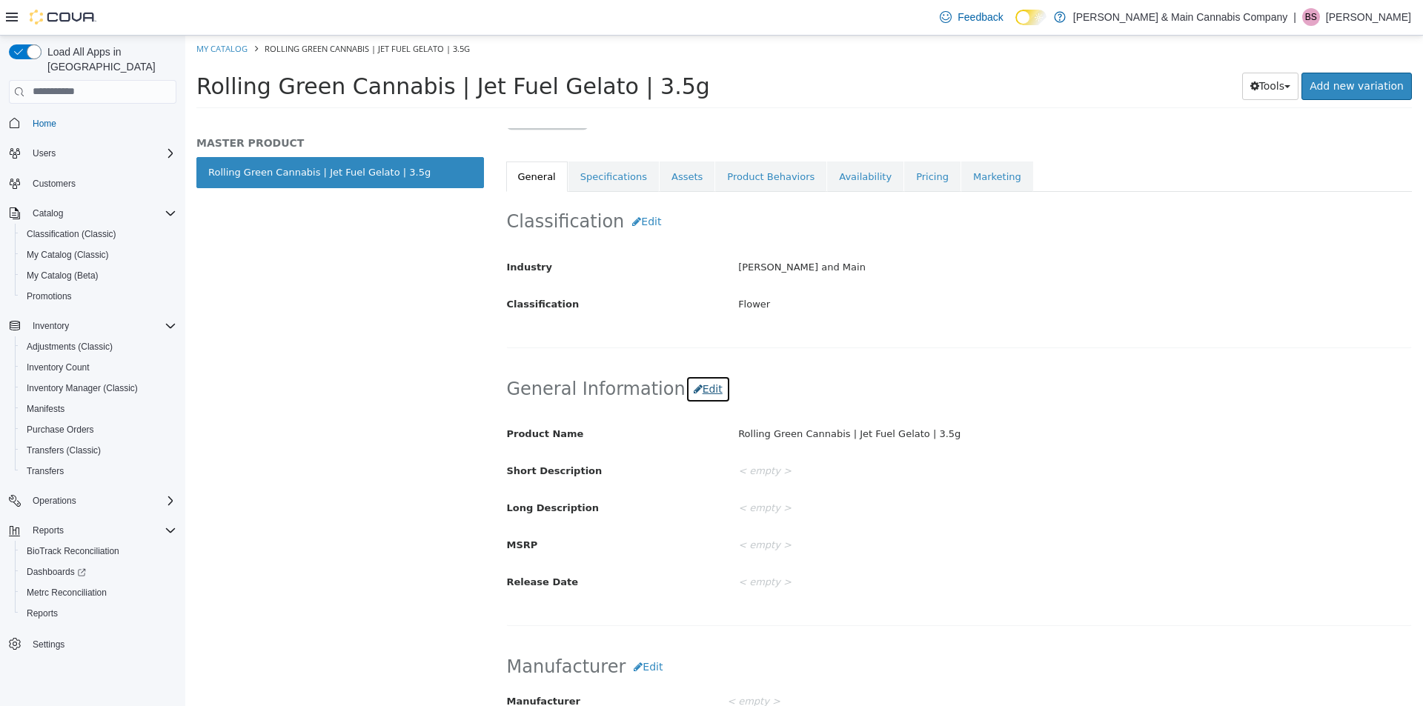
click at [685, 388] on button "Edit" at bounding box center [707, 388] width 45 height 27
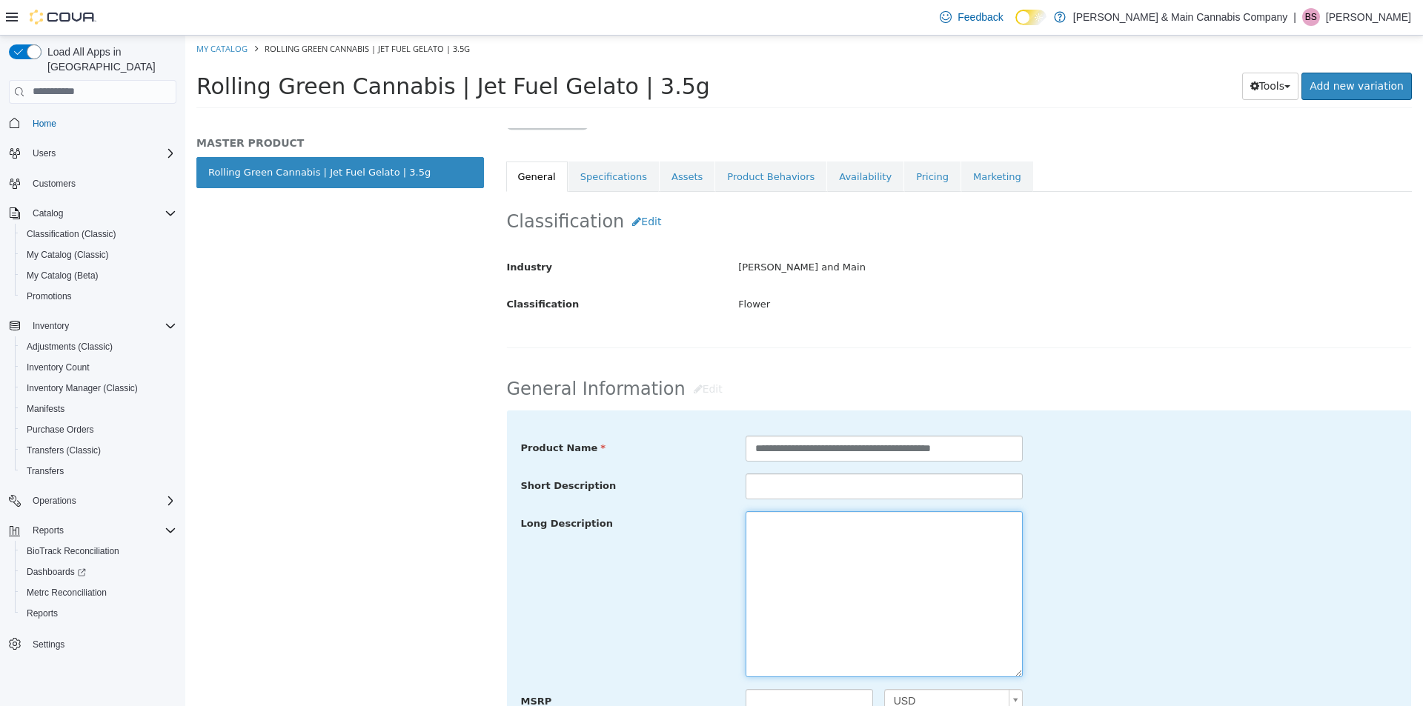
click at [813, 560] on textarea at bounding box center [883, 594] width 277 height 166
type textarea "**********"
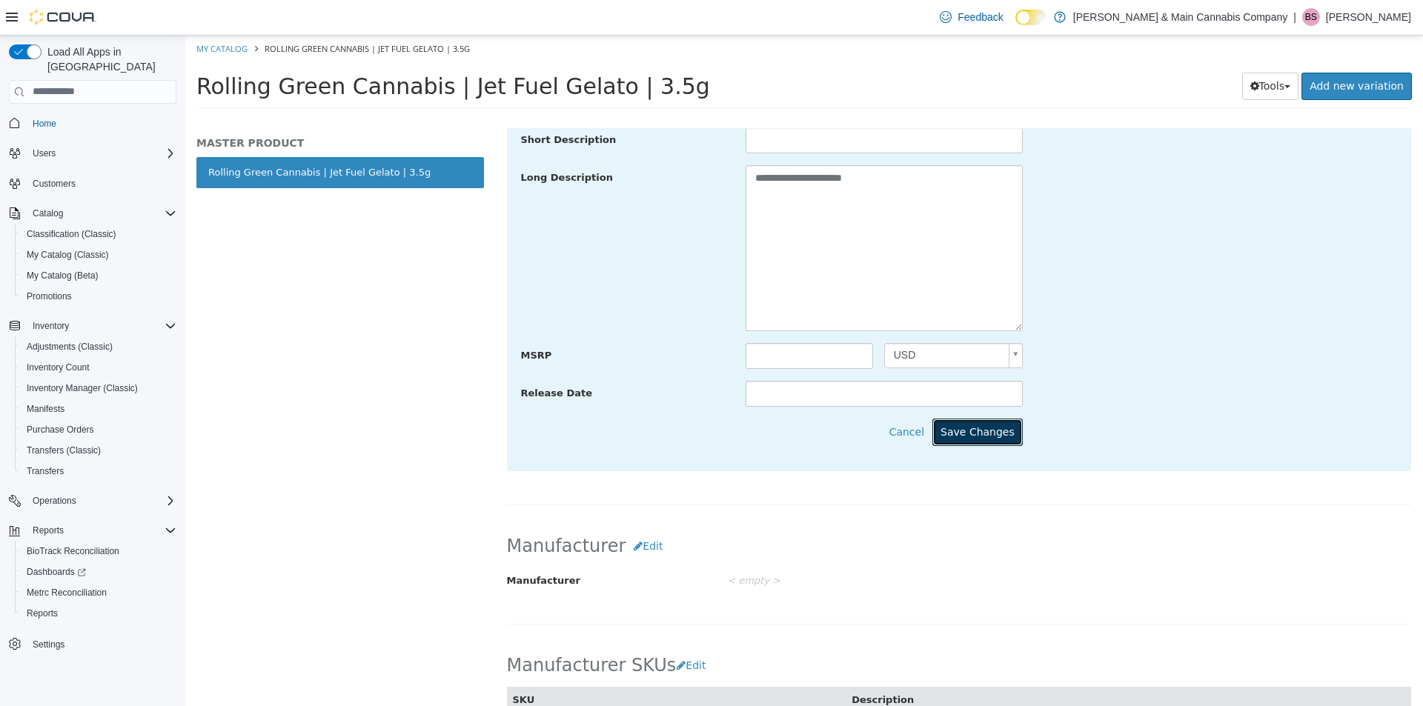
click at [982, 433] on button "Save Changes" at bounding box center [977, 431] width 90 height 27
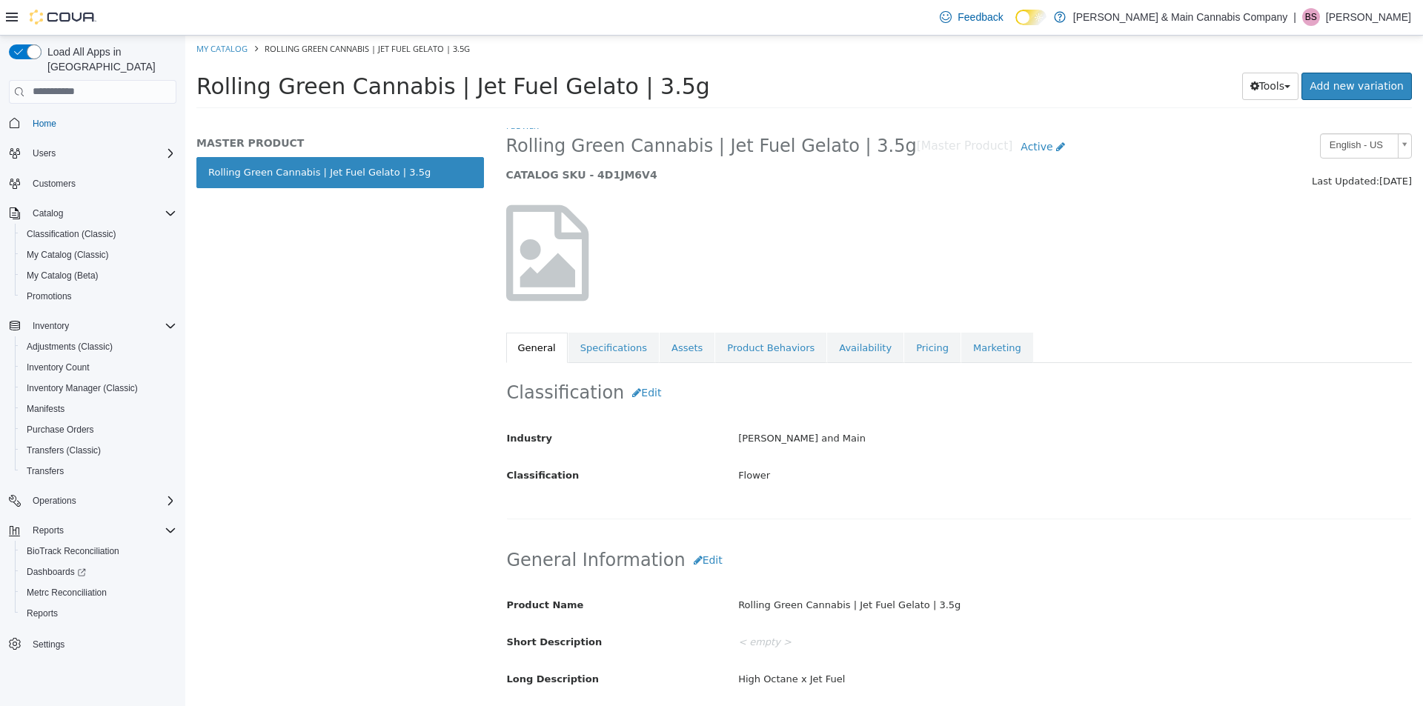
scroll to position [0, 0]
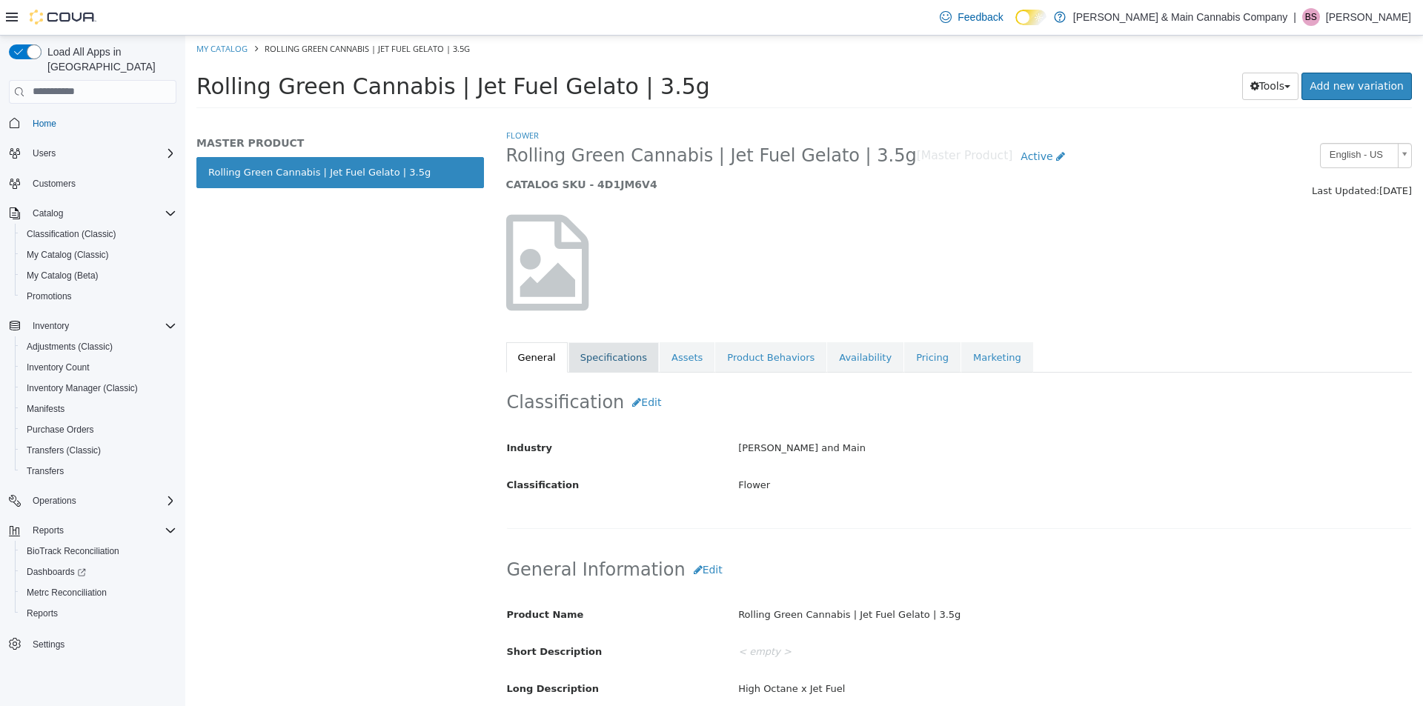
click at [588, 346] on link "Specifications" at bounding box center [613, 357] width 90 height 31
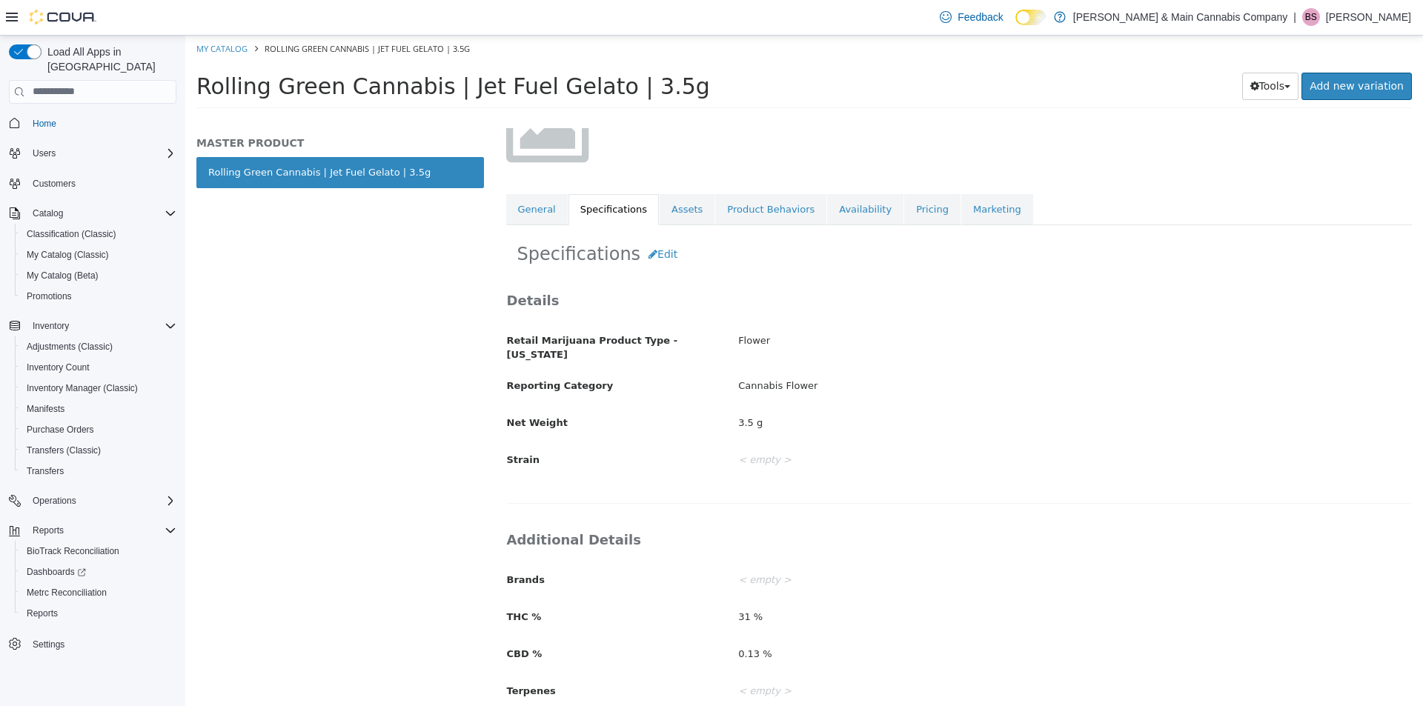
scroll to position [180, 0]
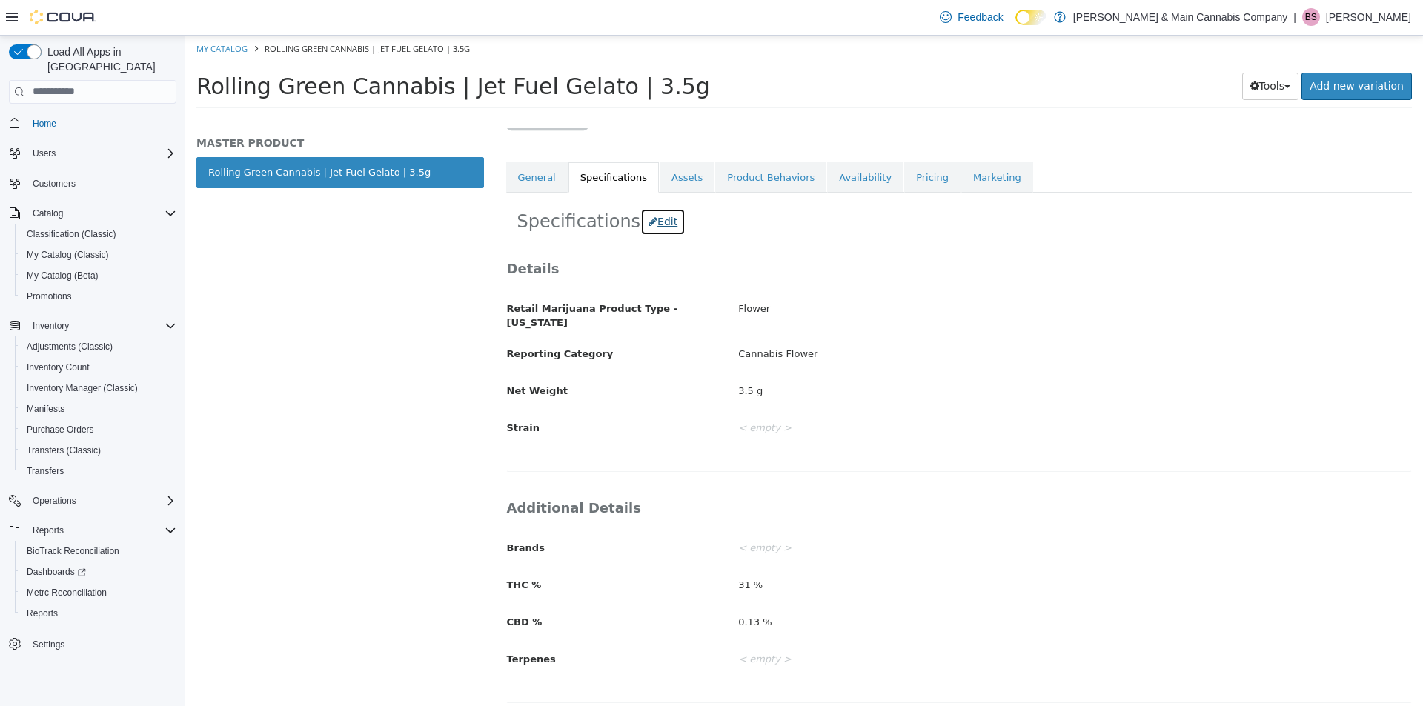
click at [662, 222] on button "Edit" at bounding box center [662, 220] width 45 height 27
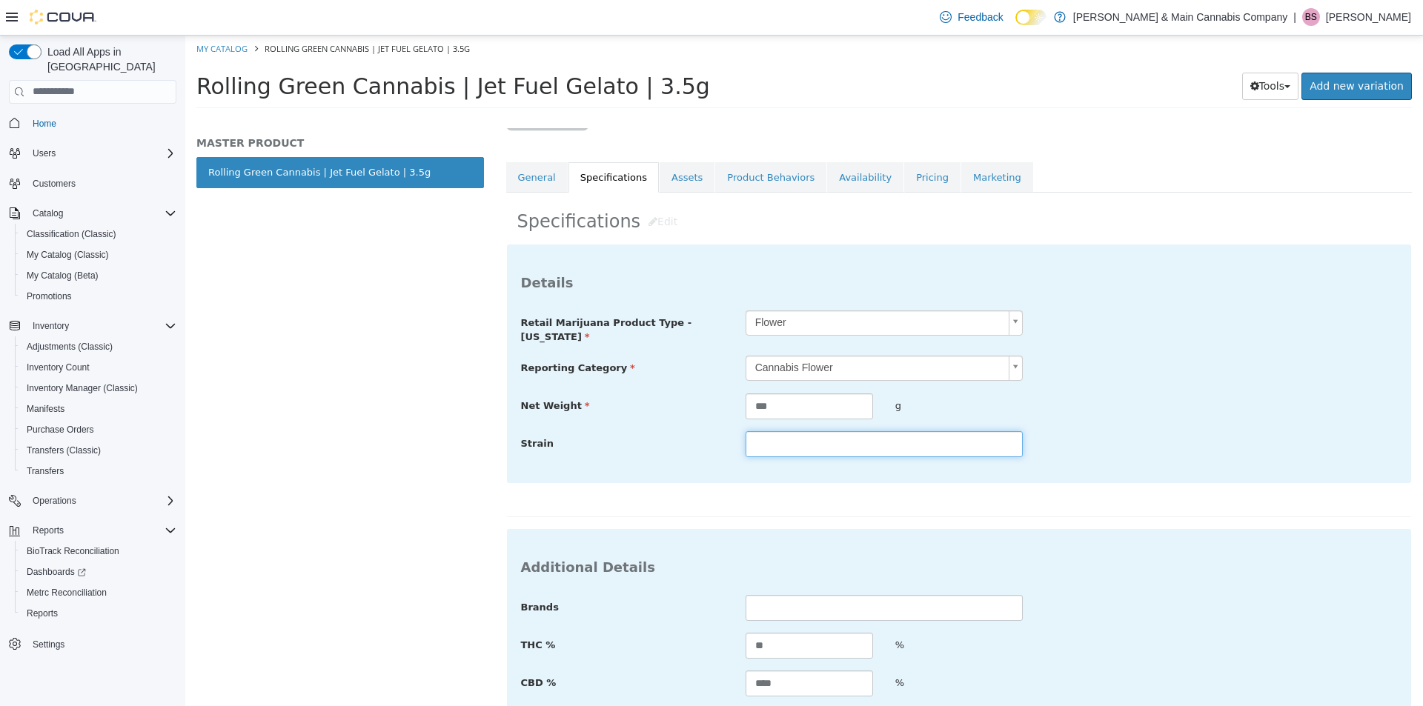
click at [819, 432] on input "text" at bounding box center [883, 444] width 277 height 26
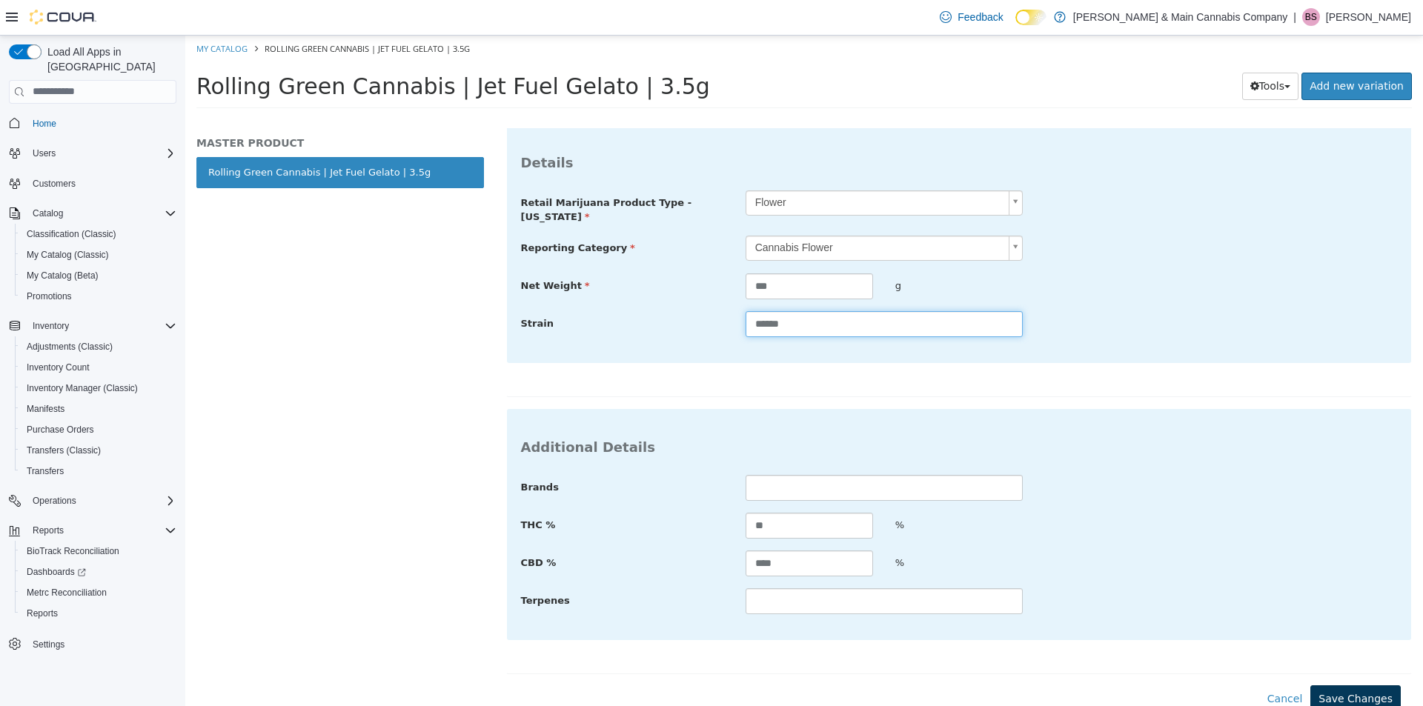
type input "******"
click at [1382, 692] on button "Save Changes" at bounding box center [1355, 698] width 90 height 27
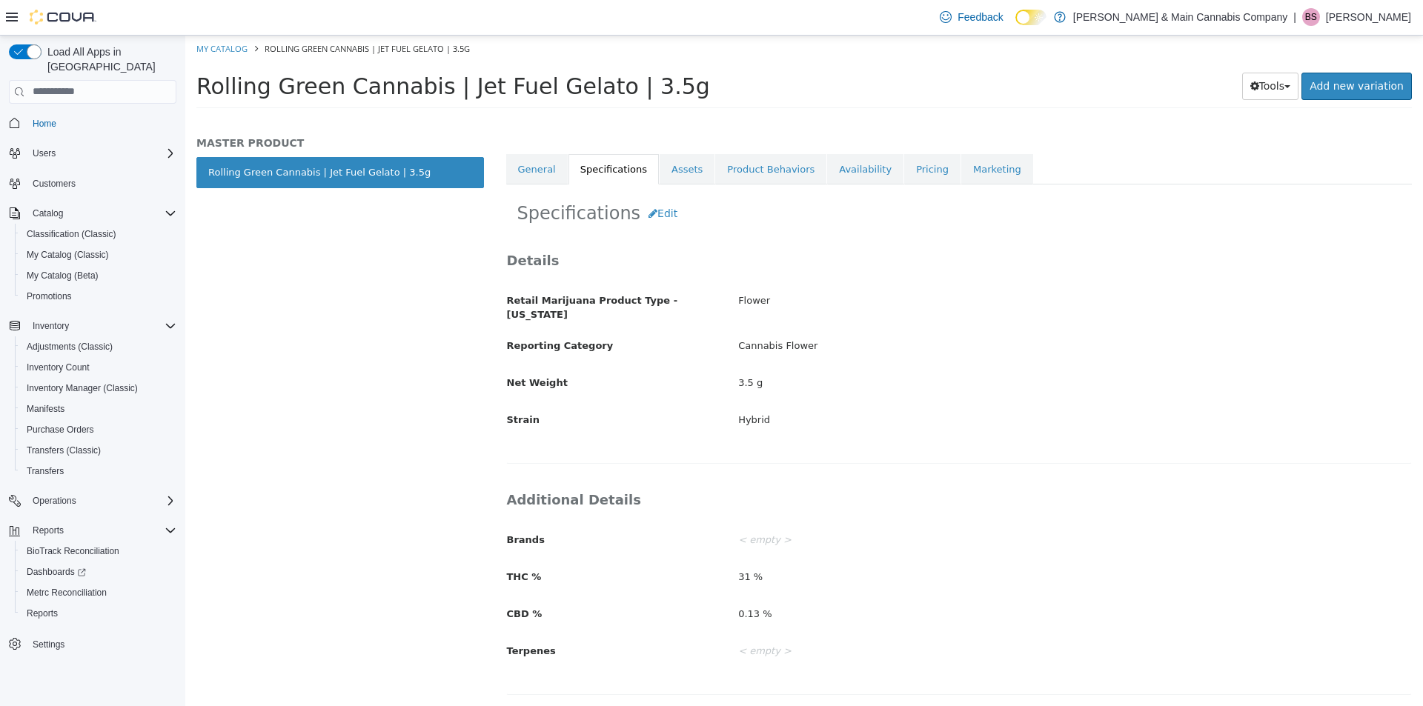
scroll to position [181, 0]
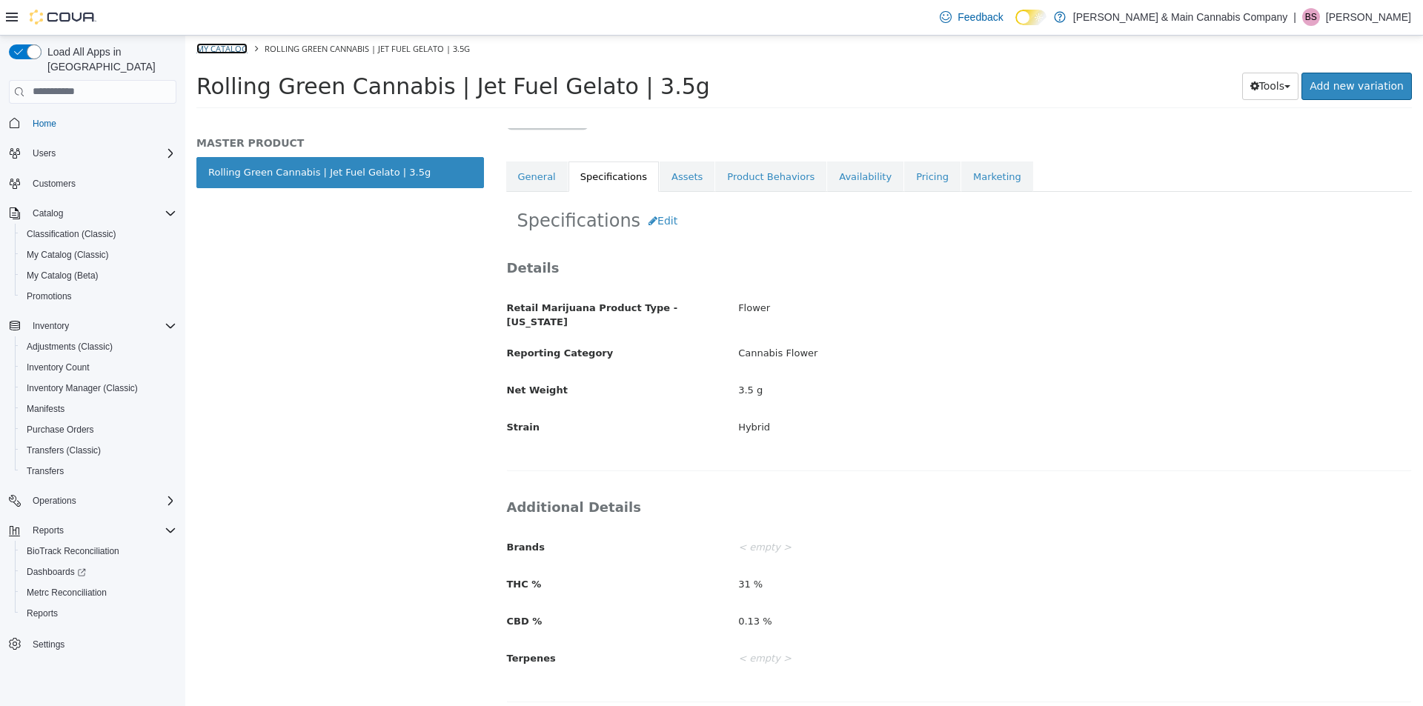
click at [240, 47] on link "My Catalog" at bounding box center [221, 47] width 51 height 11
select select "**********"
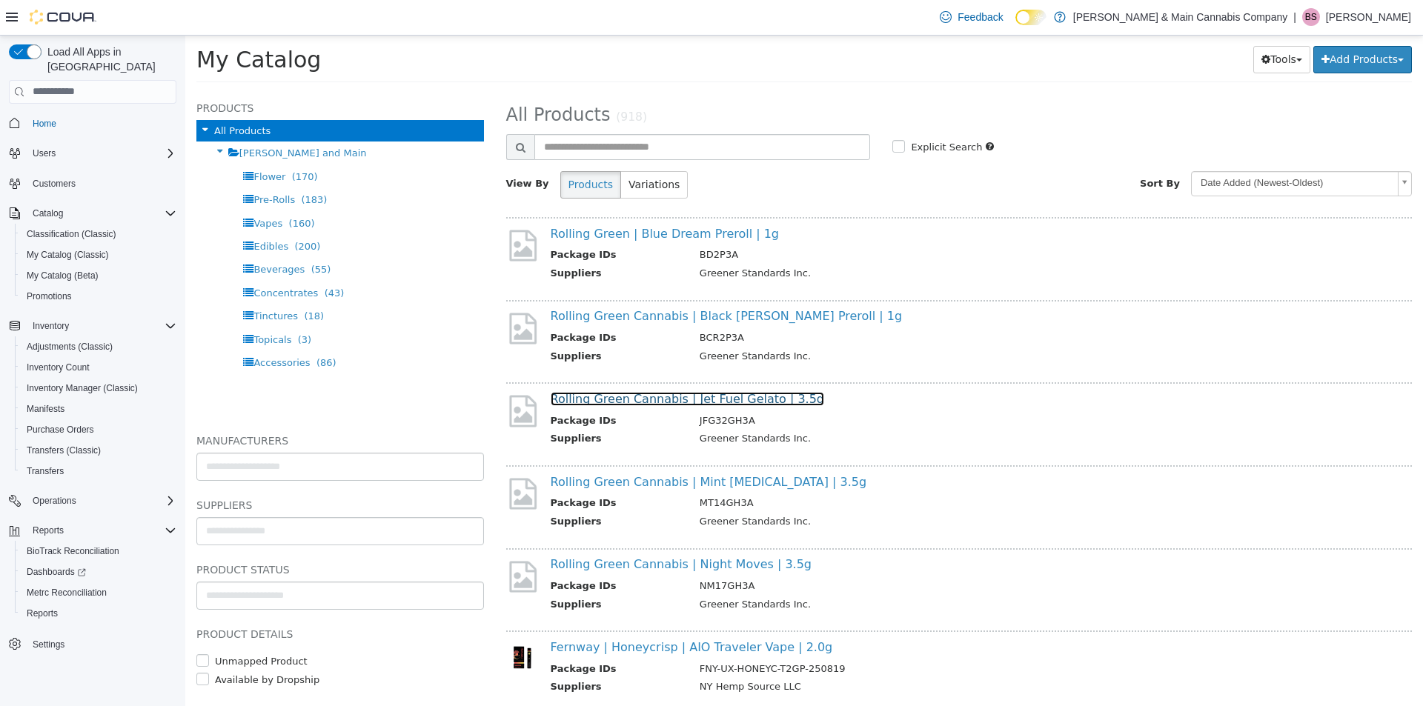
click at [647, 393] on link "Rolling Green Cannabis | Jet Fuel Gelato | 3.5g" at bounding box center [688, 398] width 274 height 14
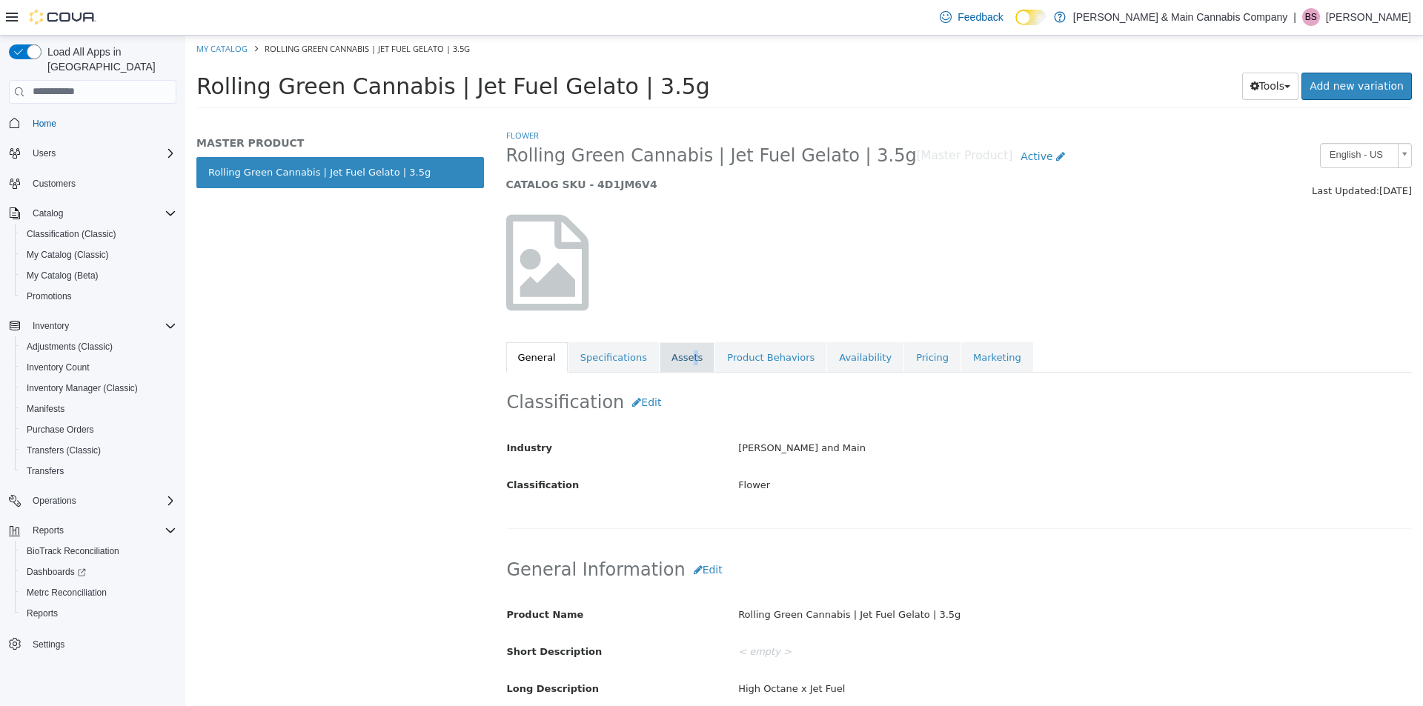
click at [679, 359] on link "Assets" at bounding box center [686, 357] width 55 height 31
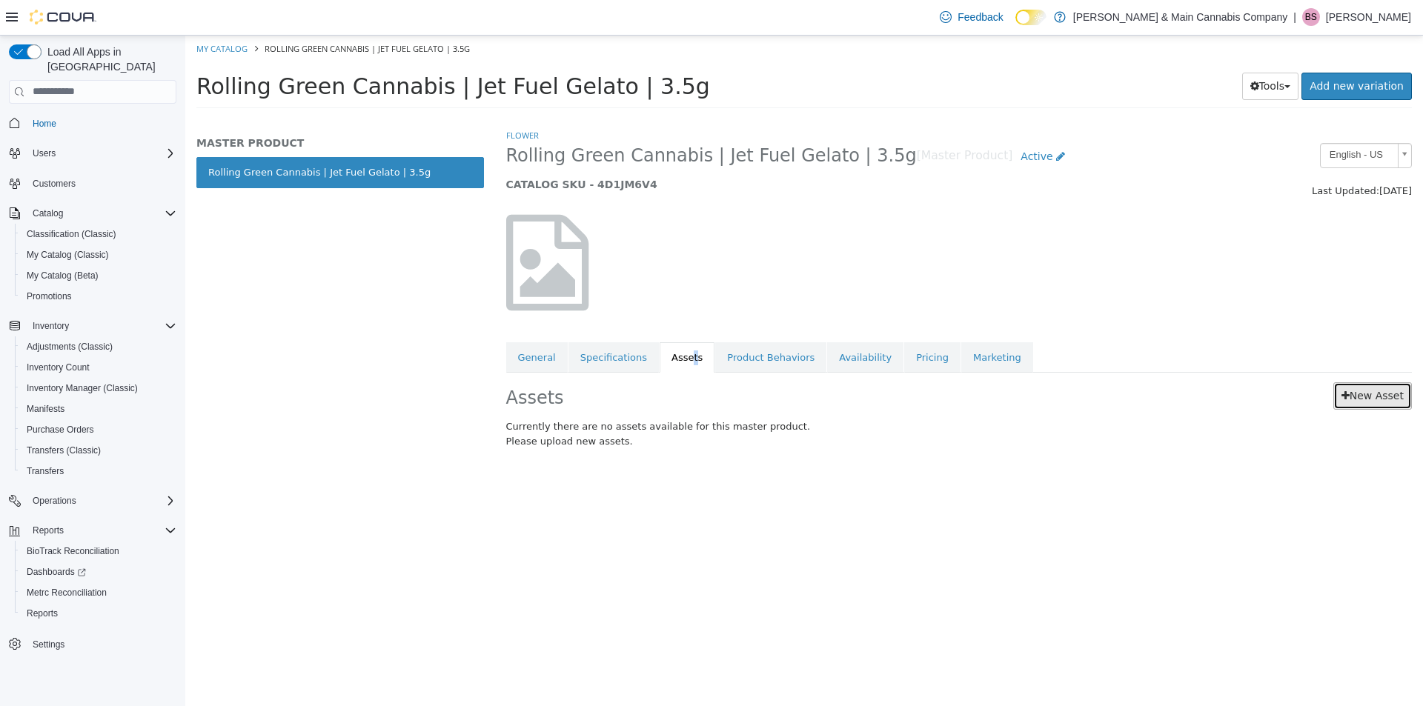
click at [1372, 401] on link "New Asset" at bounding box center [1372, 395] width 79 height 27
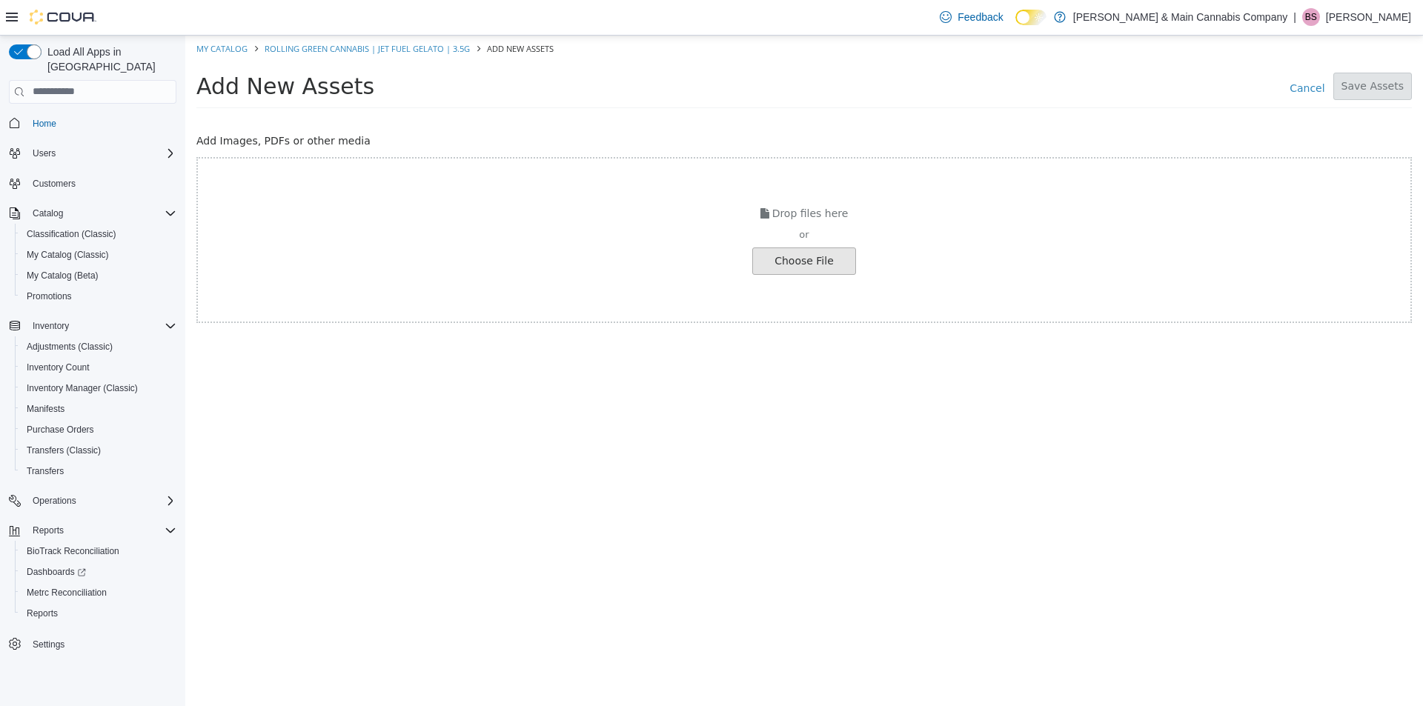
click at [817, 264] on input "file" at bounding box center [28, 260] width 1654 height 26
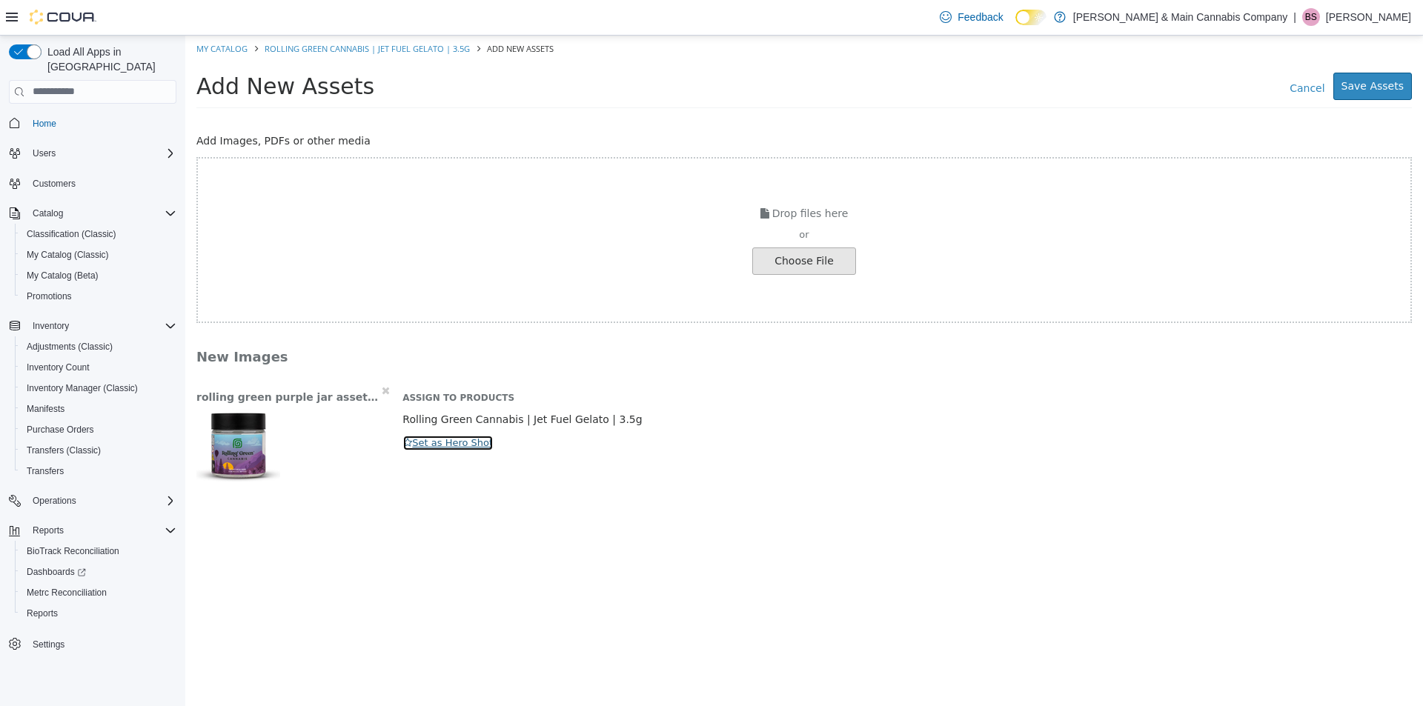
click at [411, 436] on button "Set as Hero Shot" at bounding box center [447, 442] width 91 height 16
click at [1402, 86] on button "Save Assets" at bounding box center [1372, 85] width 79 height 27
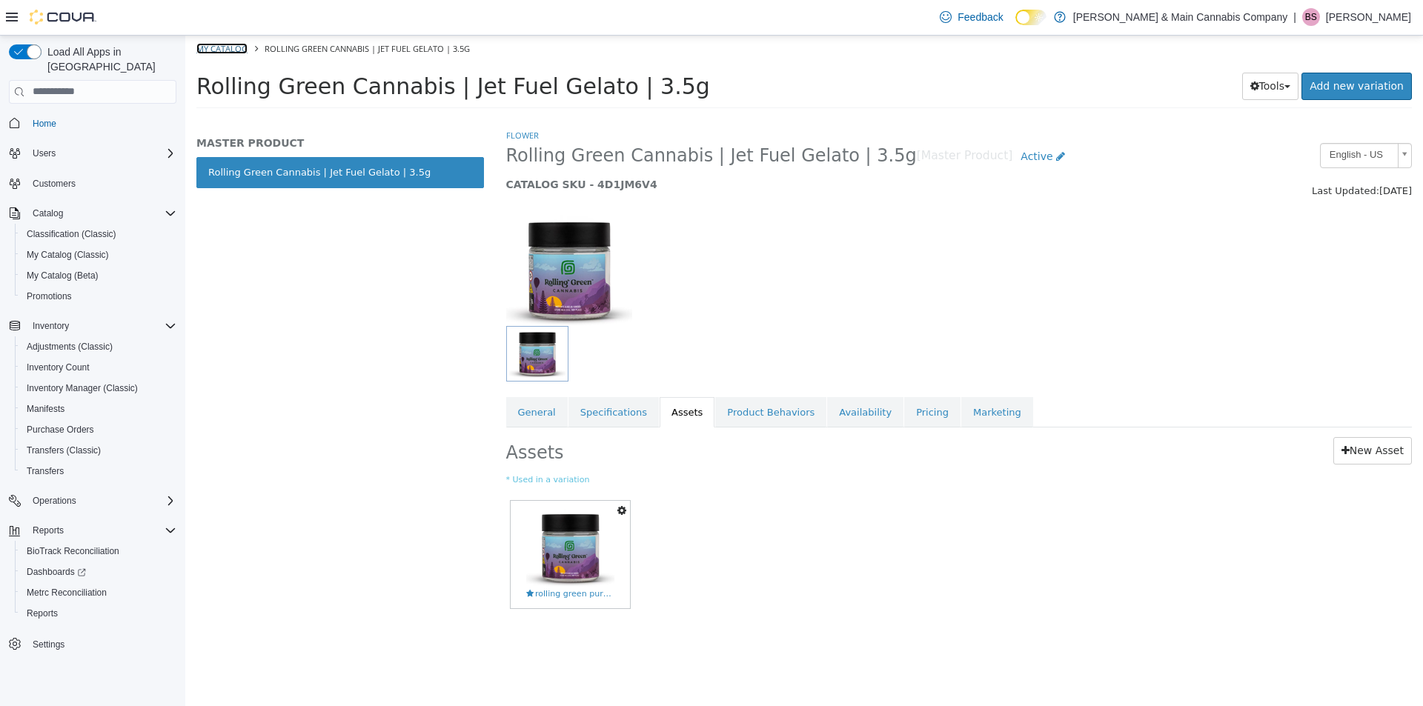
click at [221, 50] on link "My Catalog" at bounding box center [221, 47] width 51 height 11
select select "**********"
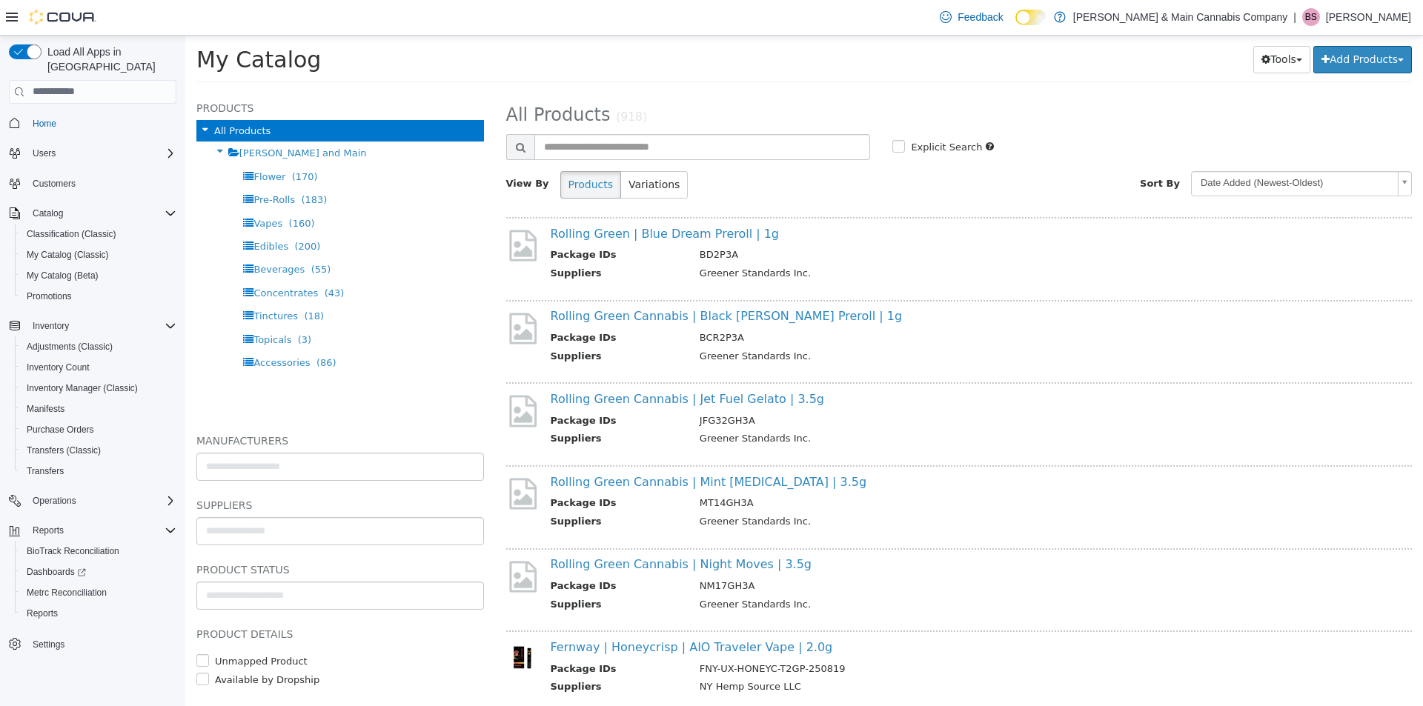
scroll to position [346, 0]
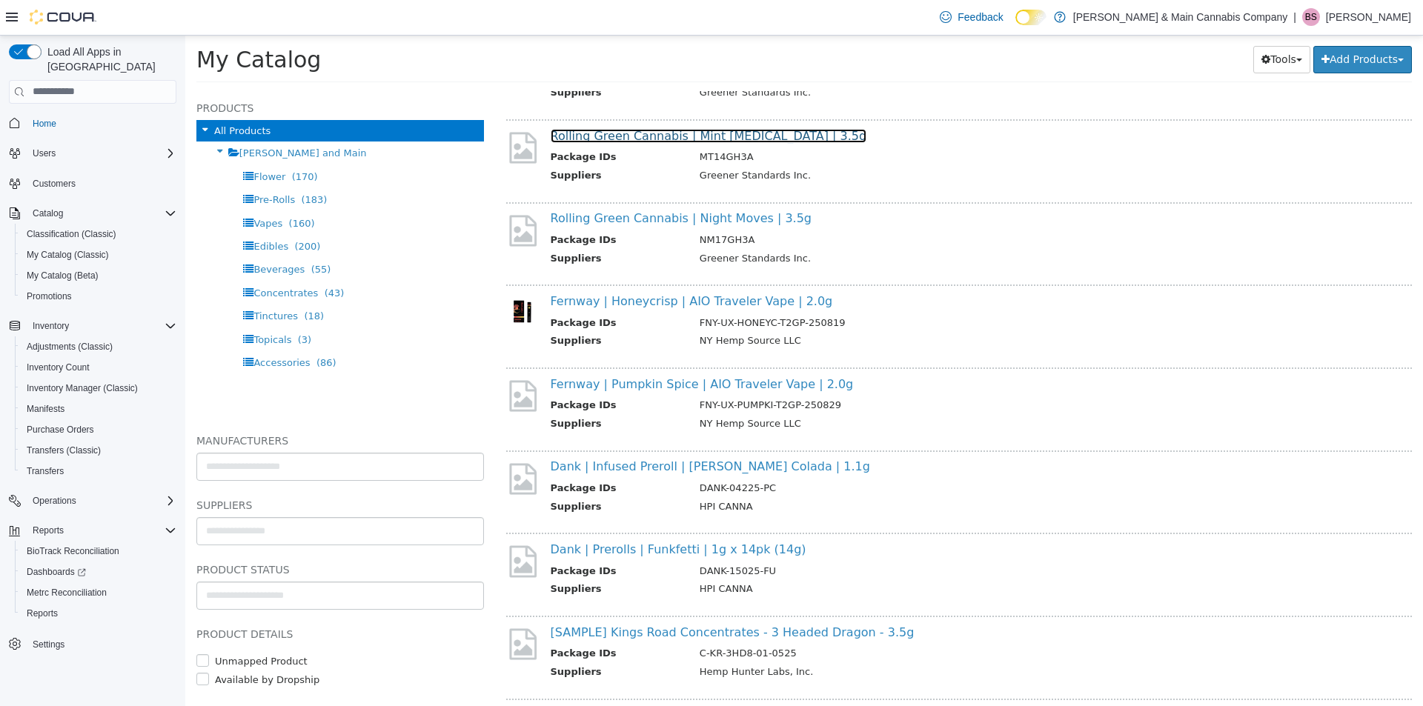
click at [671, 136] on link "Rolling Green Cannabis | Mint [MEDICAL_DATA] | 3.5g" at bounding box center [709, 135] width 316 height 14
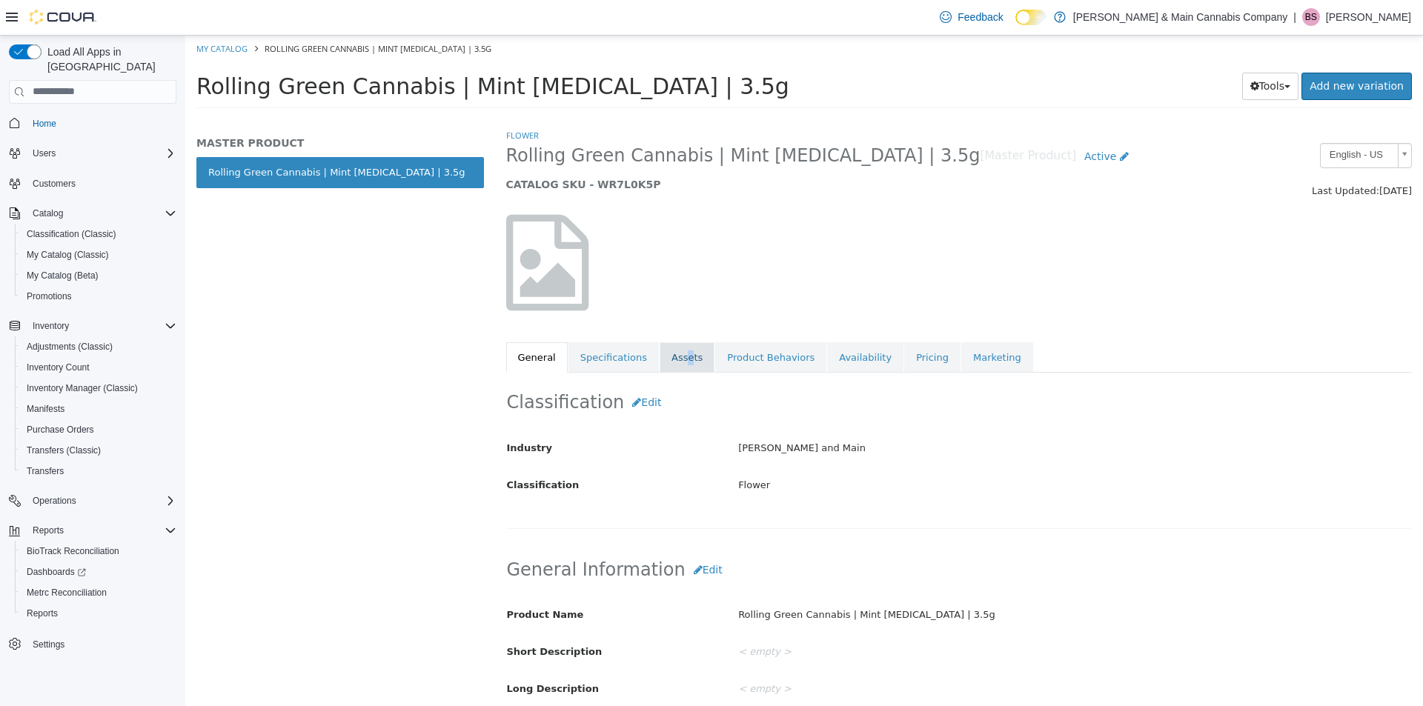
click at [676, 347] on link "Assets" at bounding box center [686, 357] width 55 height 31
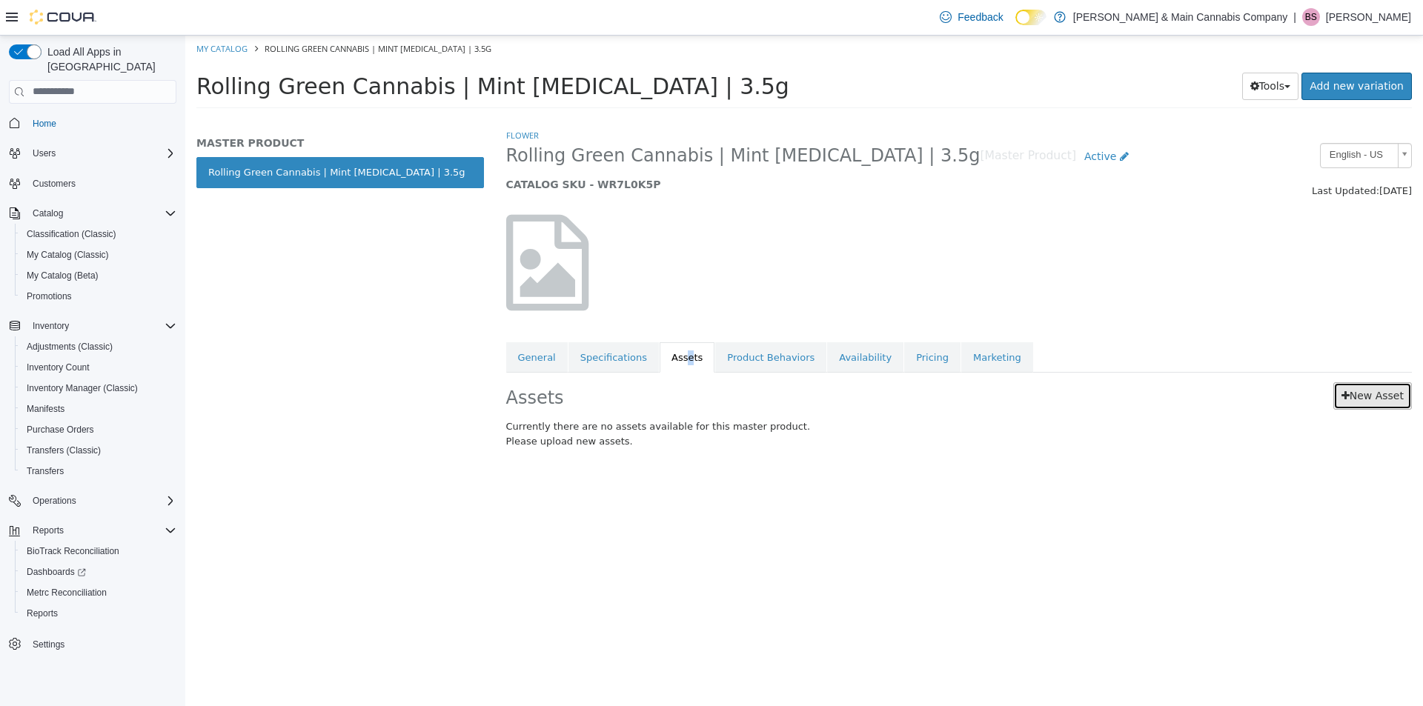
click at [1372, 396] on link "New Asset" at bounding box center [1372, 395] width 79 height 27
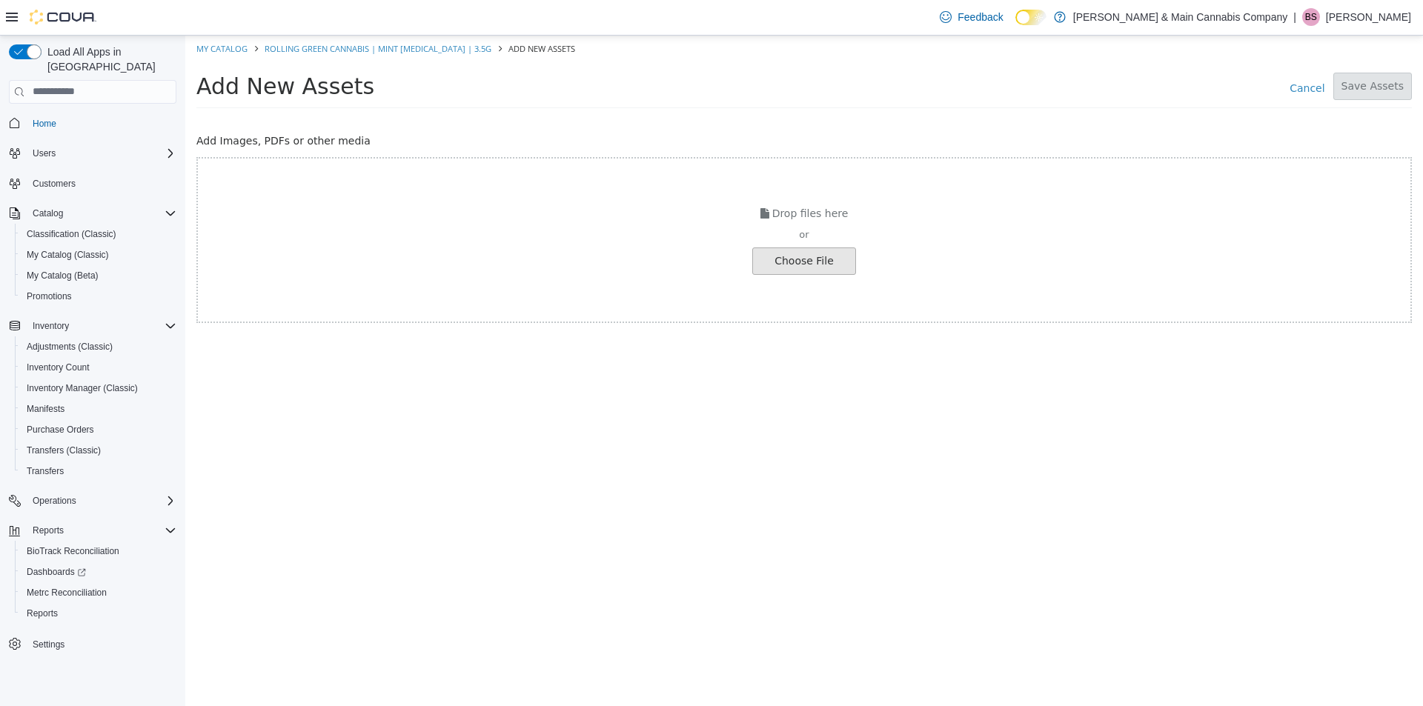
click at [826, 264] on input "file" at bounding box center [28, 260] width 1654 height 26
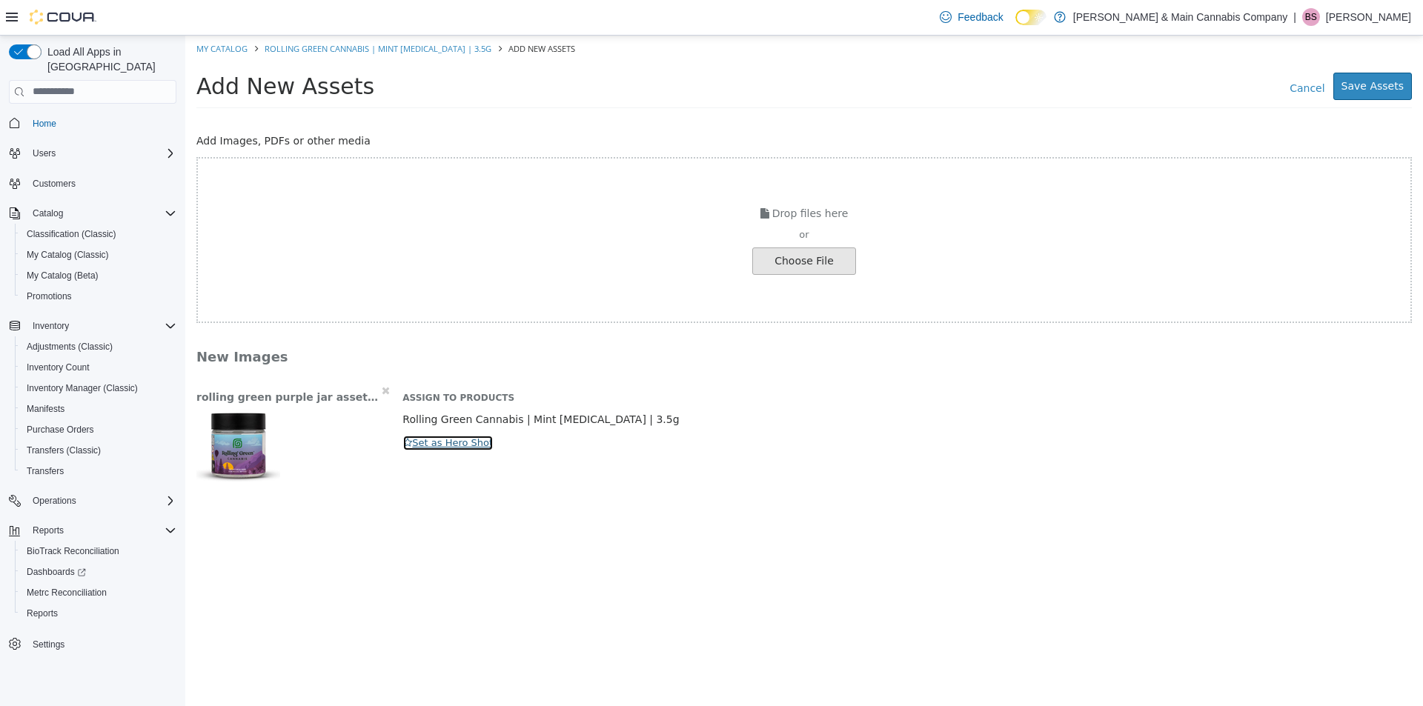
click at [468, 448] on button "Set as Hero Shot" at bounding box center [447, 442] width 91 height 16
click at [1388, 90] on button "Save Assets" at bounding box center [1372, 85] width 79 height 27
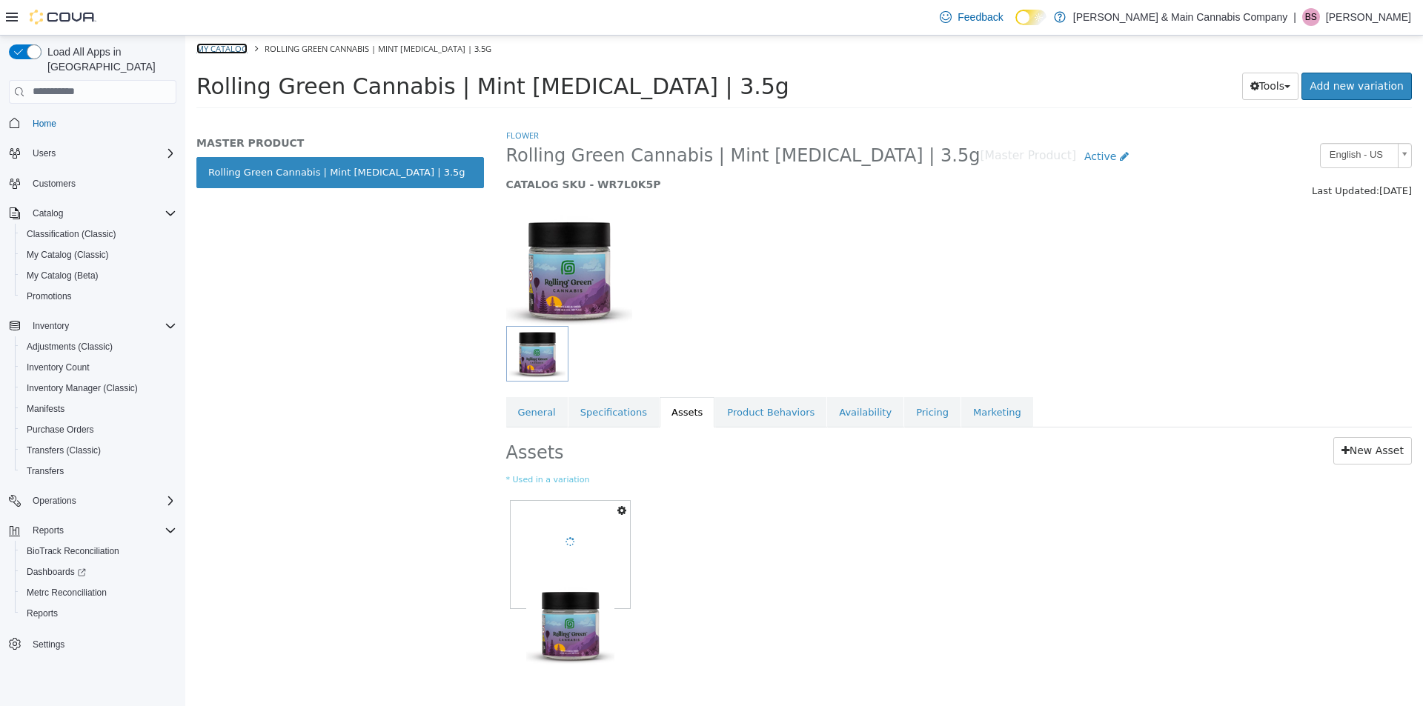
click at [233, 47] on link "My Catalog" at bounding box center [221, 47] width 51 height 11
select select "**********"
